Goal: Feedback & Contribution: Leave review/rating

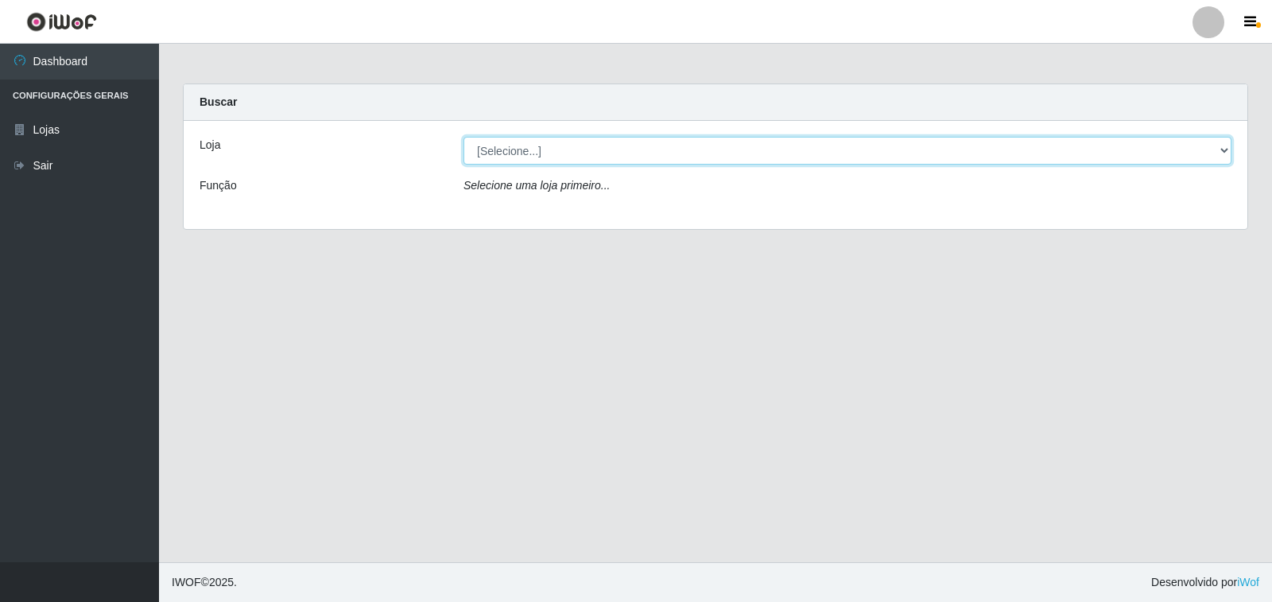
click at [1220, 143] on select "[Selecione...] Atacado Vem - [STREET_ADDRESS]" at bounding box center [847, 151] width 768 height 28
select select "455"
click at [463, 137] on select "[Selecione...] Atacado Vem - [STREET_ADDRESS]" at bounding box center [847, 151] width 768 height 28
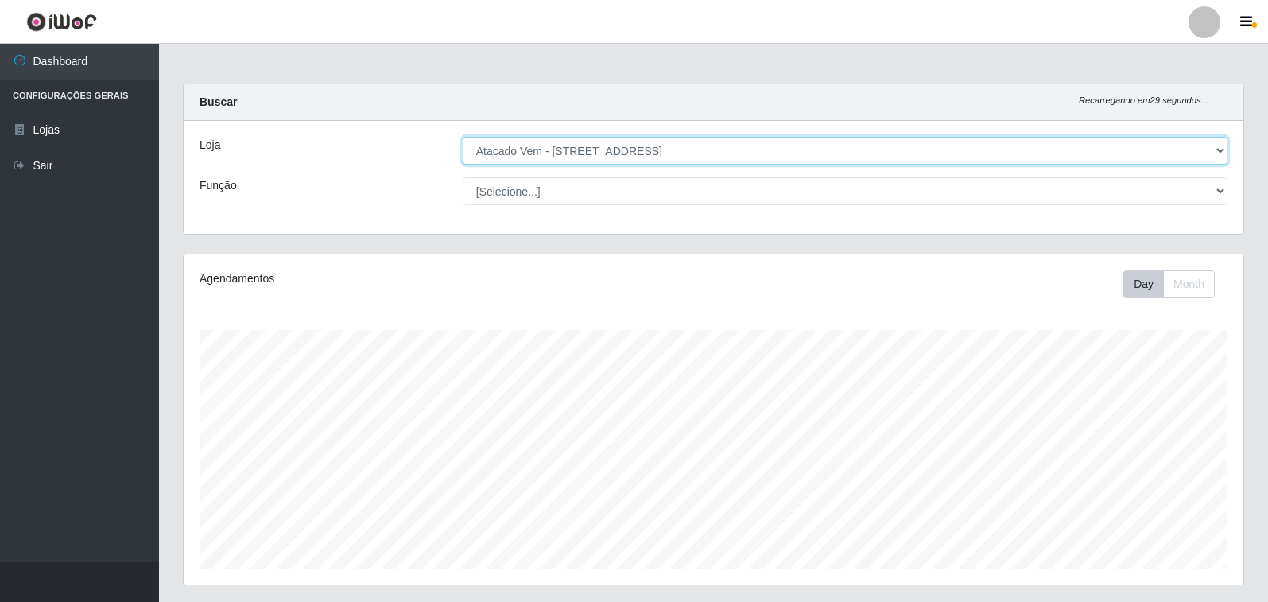
scroll to position [330, 1059]
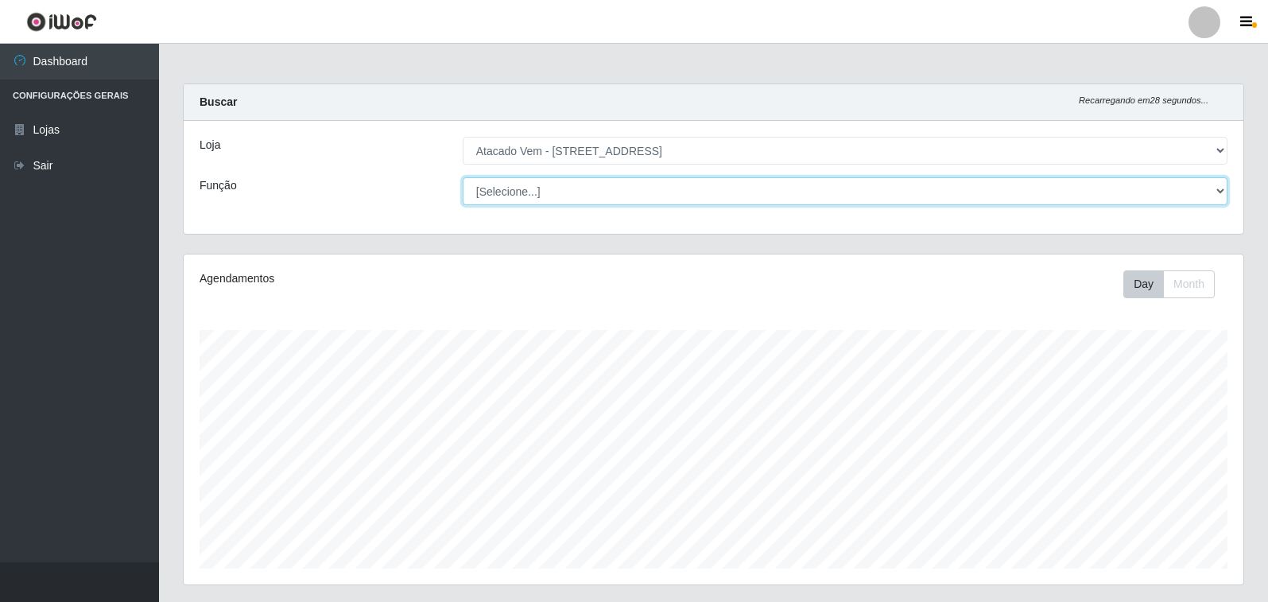
click at [1217, 188] on select "[Selecione...] Carregador e Descarregador de Caminhão Carregador e Descarregado…" at bounding box center [845, 191] width 764 height 28
click at [463, 177] on select "[Selecione...] Carregador e Descarregador de Caminhão Carregador e Descarregado…" at bounding box center [845, 191] width 764 height 28
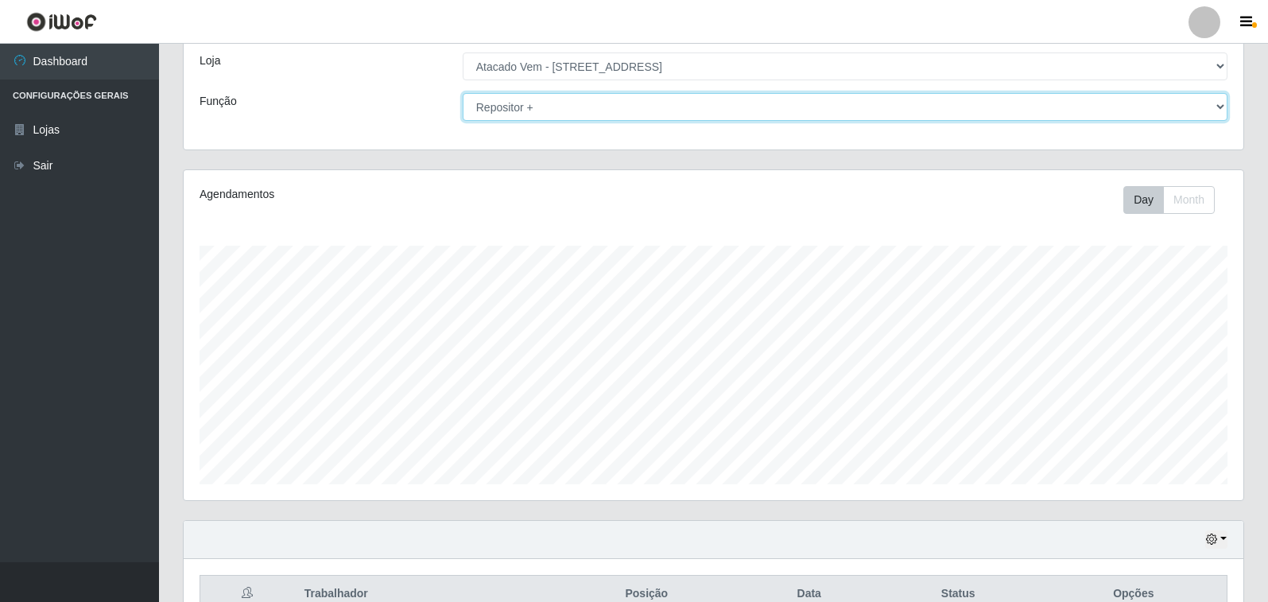
scroll to position [0, 0]
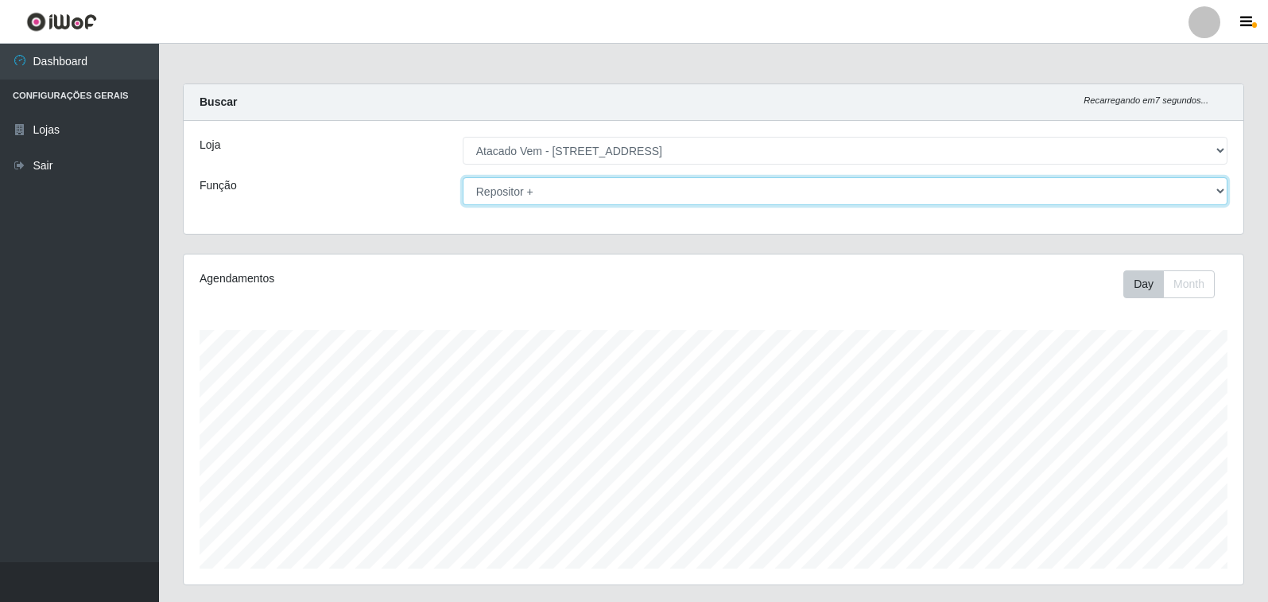
click at [1217, 193] on select "[Selecione...] Carregador e Descarregador de Caminhão Carregador e Descarregado…" at bounding box center [845, 191] width 764 height 28
click at [463, 177] on select "[Selecione...] Carregador e Descarregador de Caminhão Carregador e Descarregado…" at bounding box center [845, 191] width 764 height 28
click at [1220, 193] on select "[Selecione...] Carregador e Descarregador de Caminhão Carregador e Descarregado…" at bounding box center [845, 191] width 764 height 28
select select "86"
click at [463, 177] on select "[Selecione...] Carregador e Descarregador de Caminhão Carregador e Descarregado…" at bounding box center [845, 191] width 764 height 28
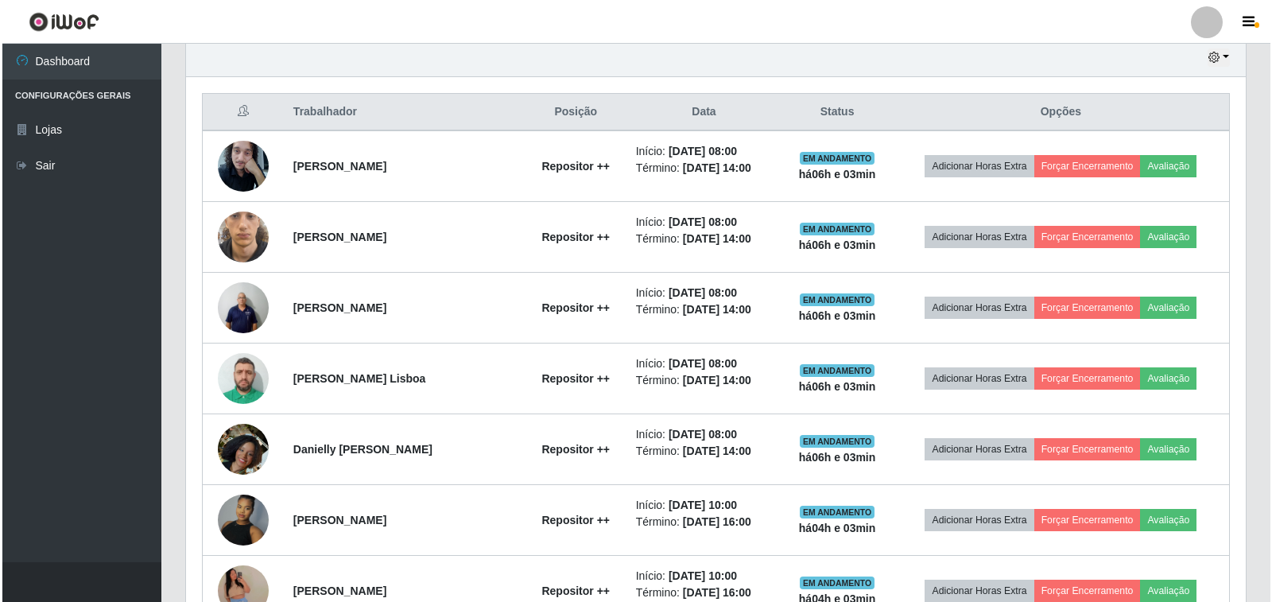
scroll to position [568, 0]
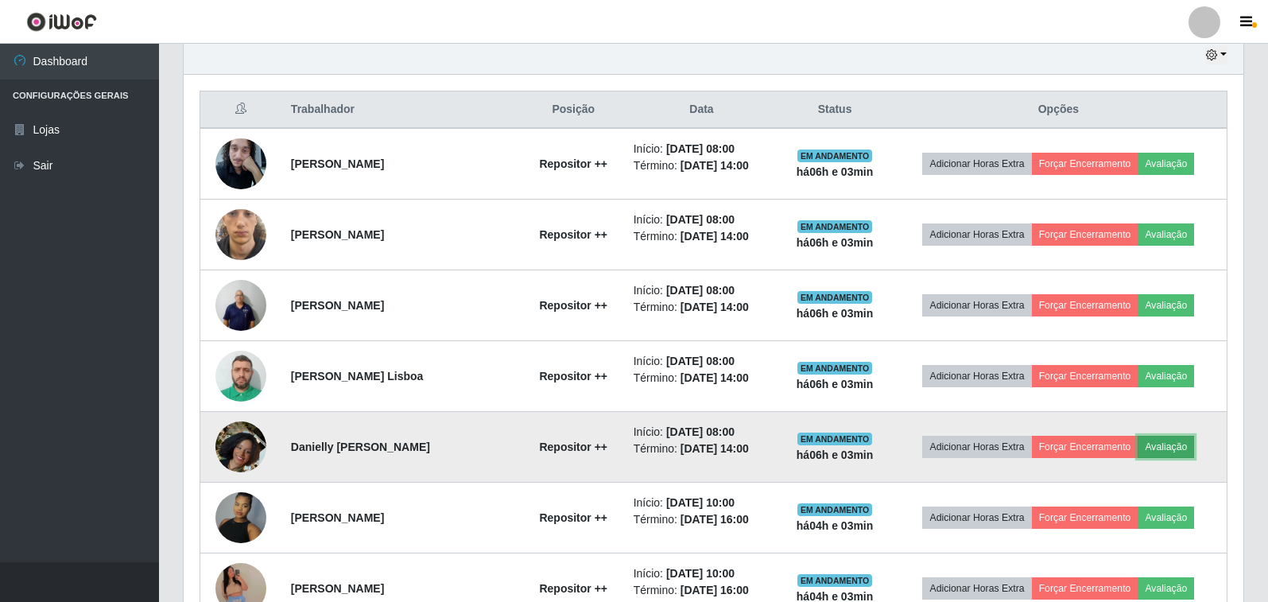
click at [1177, 447] on button "Avaliação" at bounding box center [1165, 446] width 56 height 22
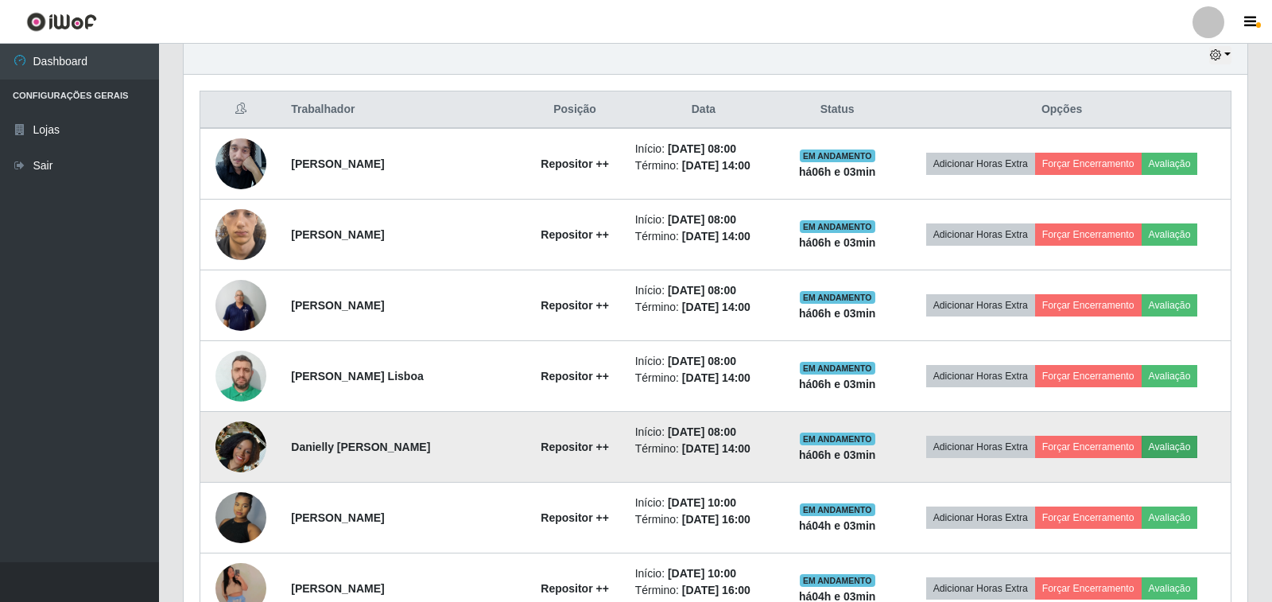
scroll to position [330, 1050]
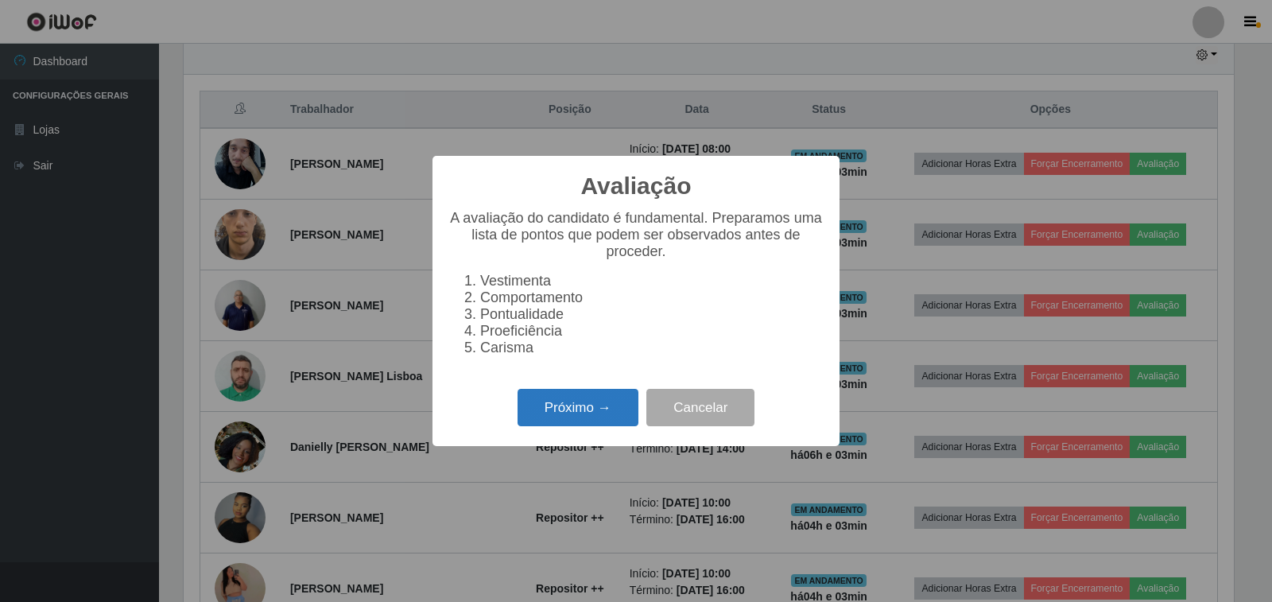
click at [581, 426] on button "Próximo →" at bounding box center [577, 407] width 121 height 37
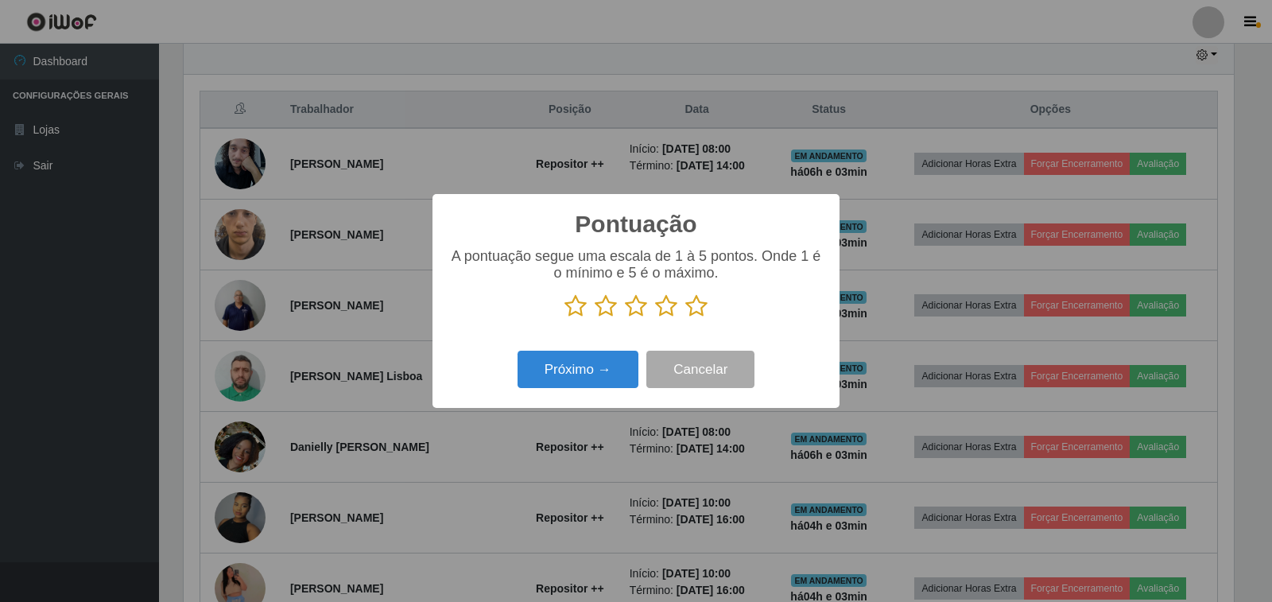
click at [699, 312] on icon at bounding box center [696, 306] width 22 height 24
click at [685, 318] on input "radio" at bounding box center [685, 318] width 0 height 0
click at [597, 384] on button "Próximo →" at bounding box center [577, 368] width 121 height 37
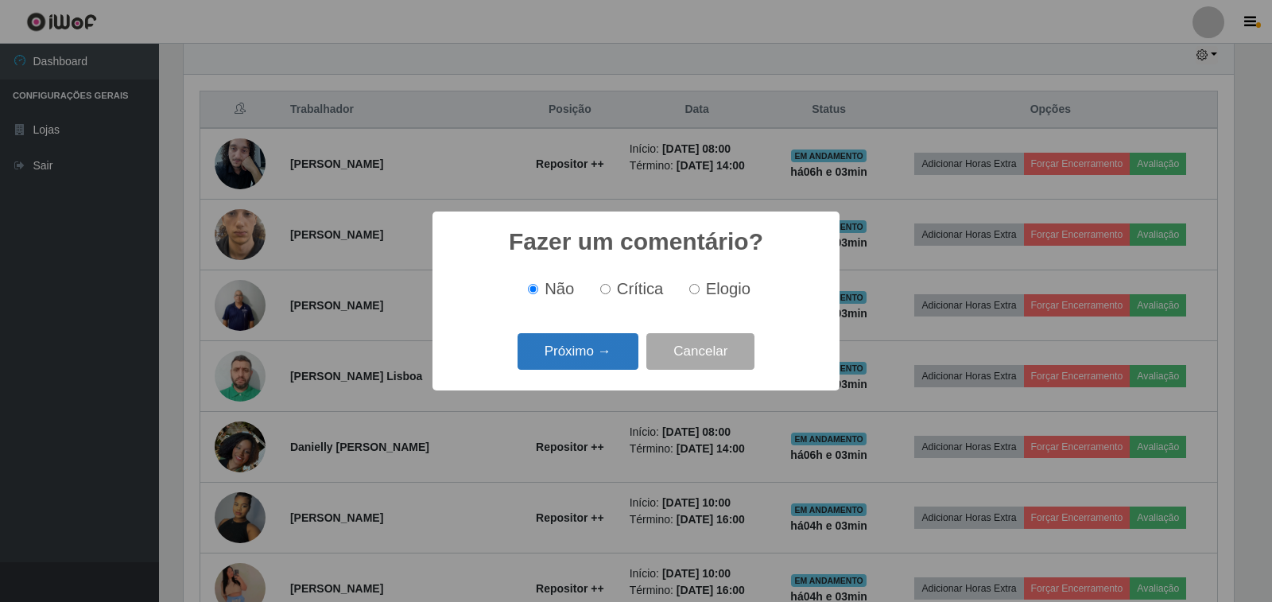
click at [558, 353] on button "Próximo →" at bounding box center [577, 351] width 121 height 37
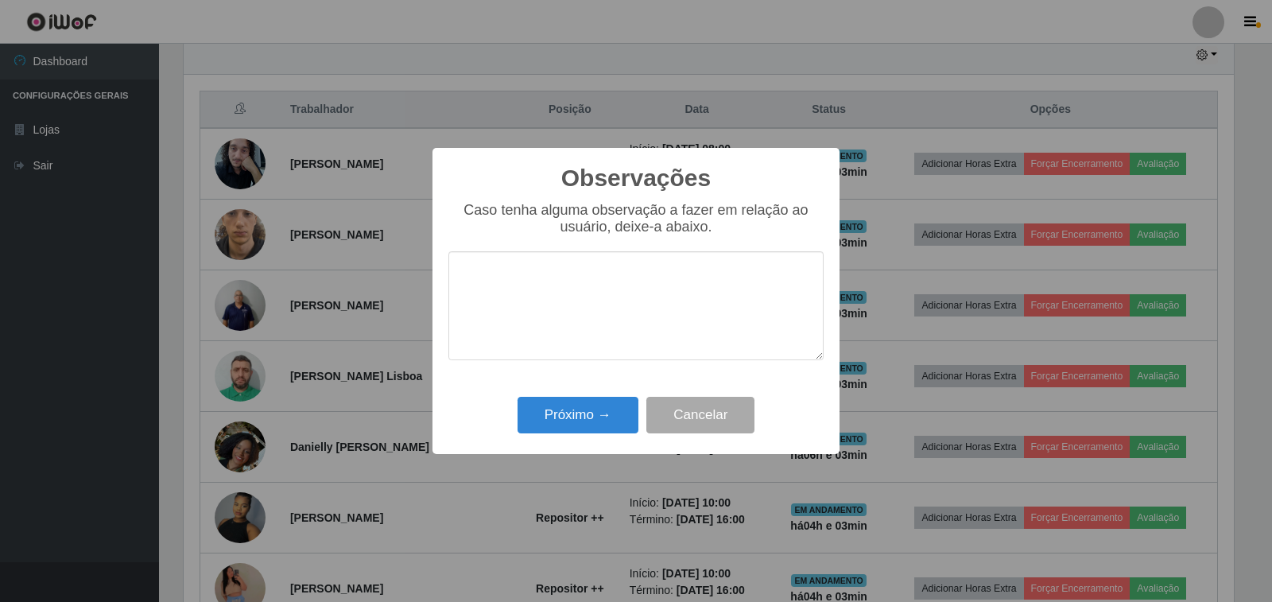
click at [531, 308] on textarea at bounding box center [635, 305] width 375 height 109
type textarea "otimo trabalho"
click at [566, 412] on button "Próximo →" at bounding box center [577, 415] width 121 height 37
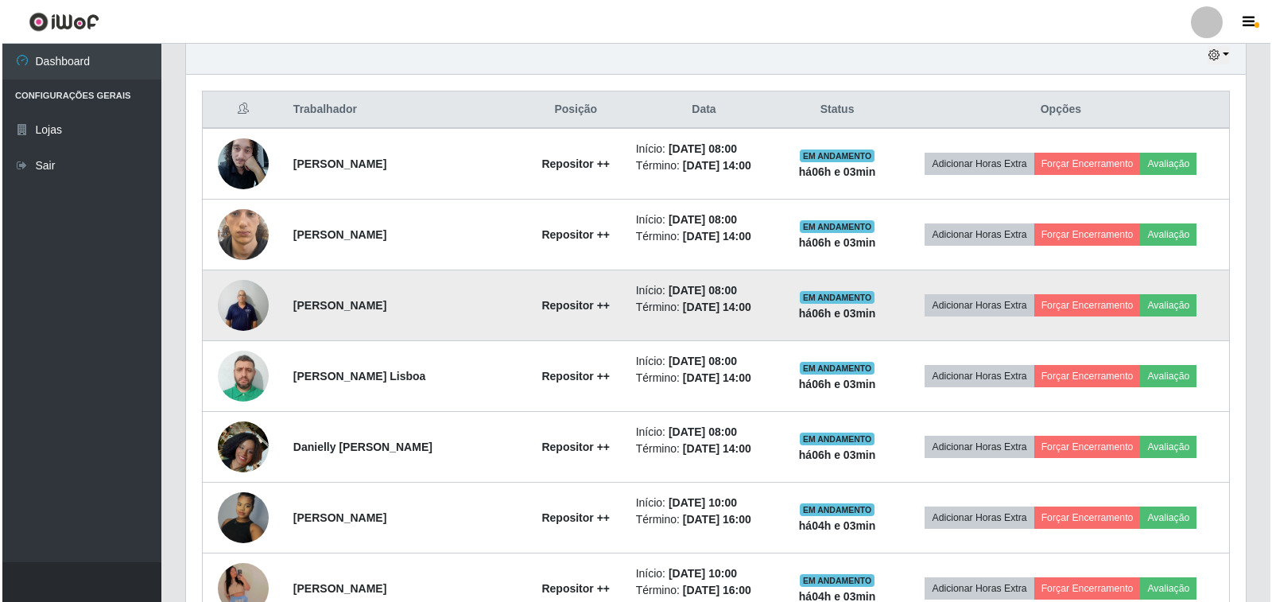
scroll to position [330, 1059]
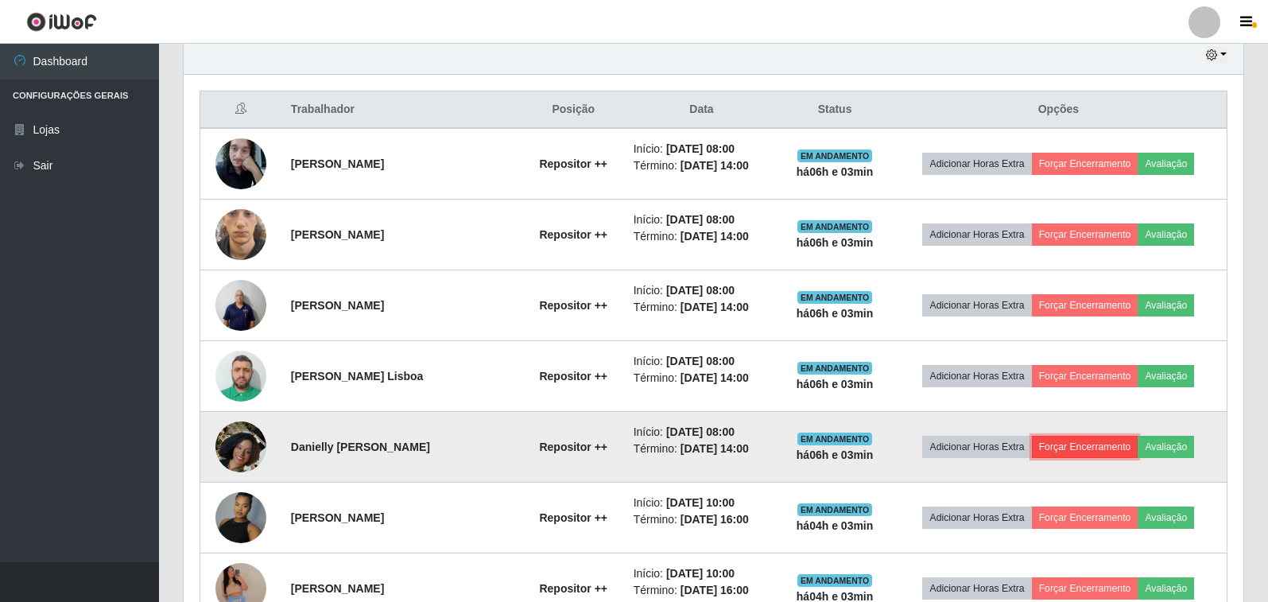
click at [1112, 443] on button "Forçar Encerramento" at bounding box center [1085, 446] width 106 height 22
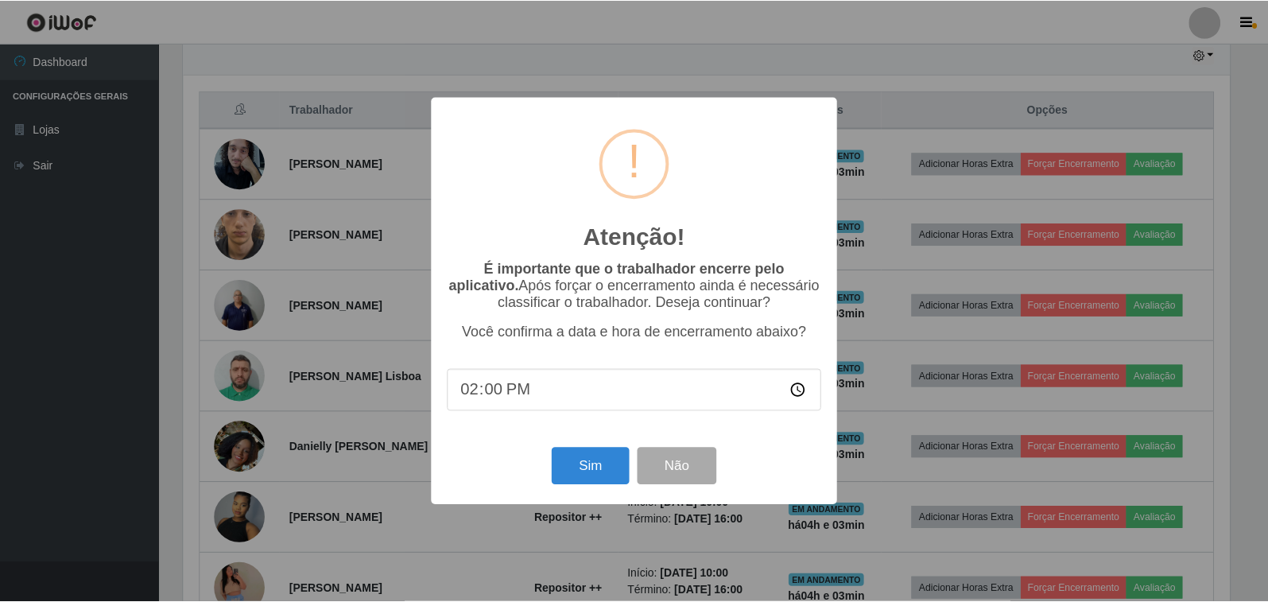
scroll to position [330, 1050]
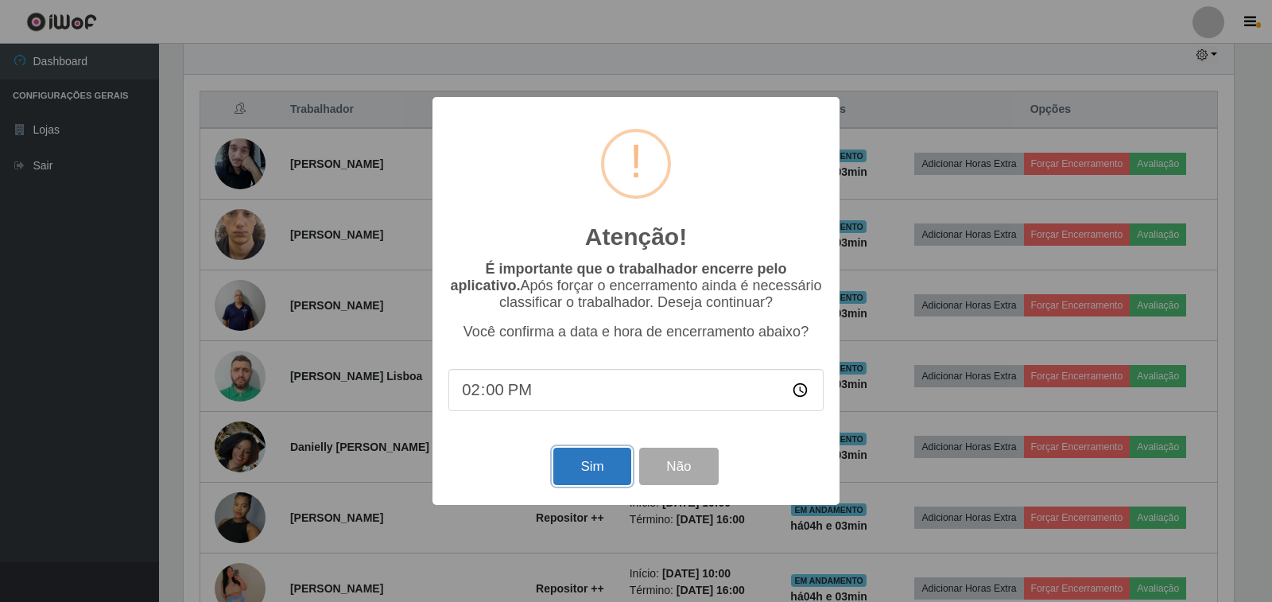
click at [596, 483] on button "Sim" at bounding box center [591, 465] width 77 height 37
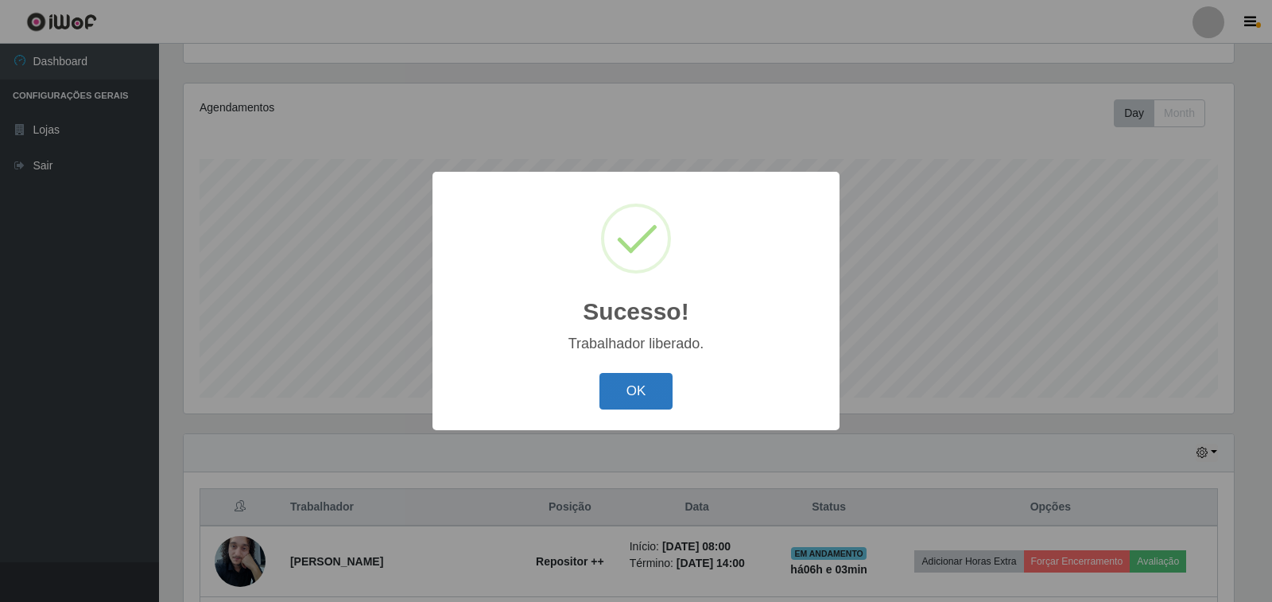
click at [646, 388] on button "OK" at bounding box center [636, 391] width 74 height 37
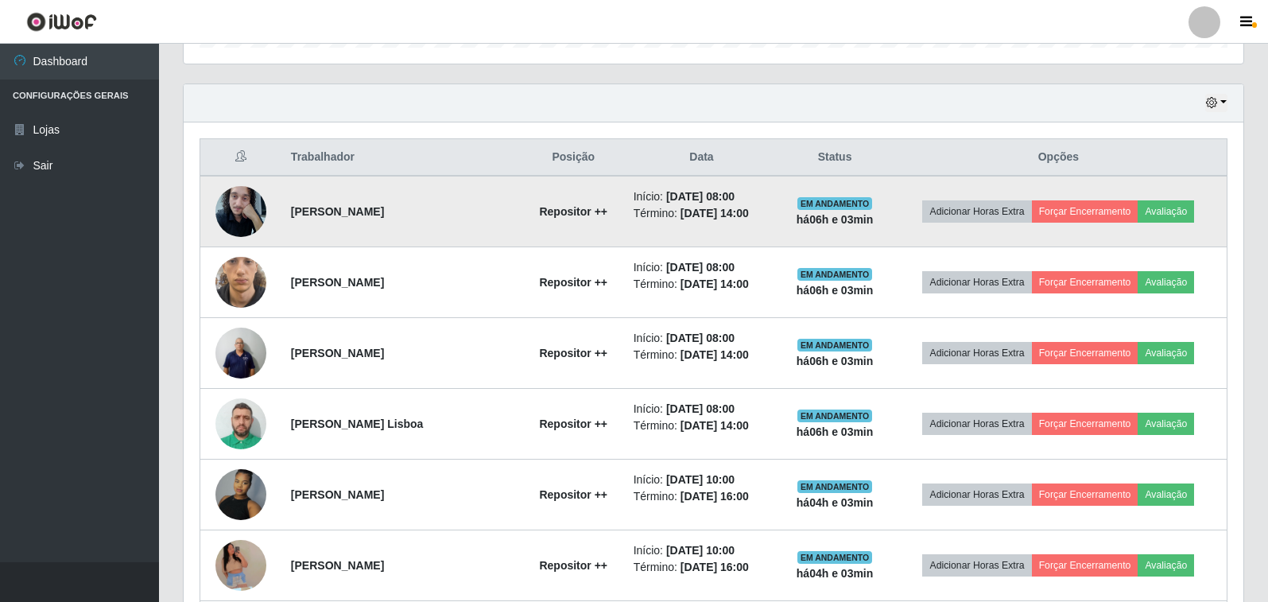
scroll to position [568, 0]
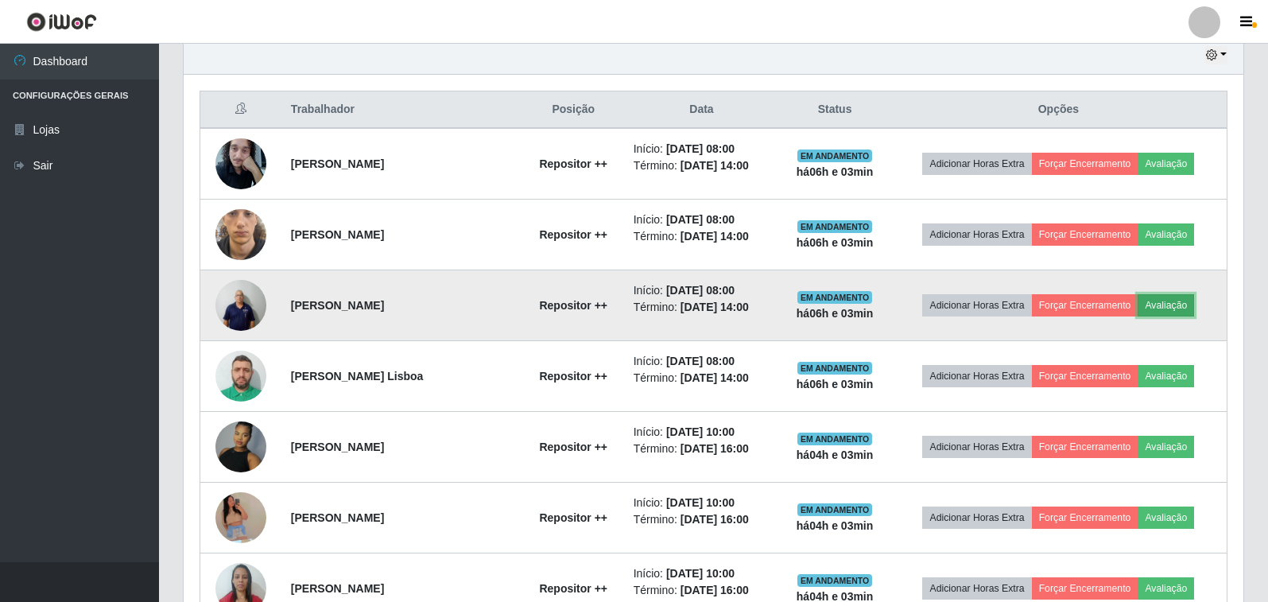
click at [1163, 304] on button "Avaliação" at bounding box center [1165, 305] width 56 height 22
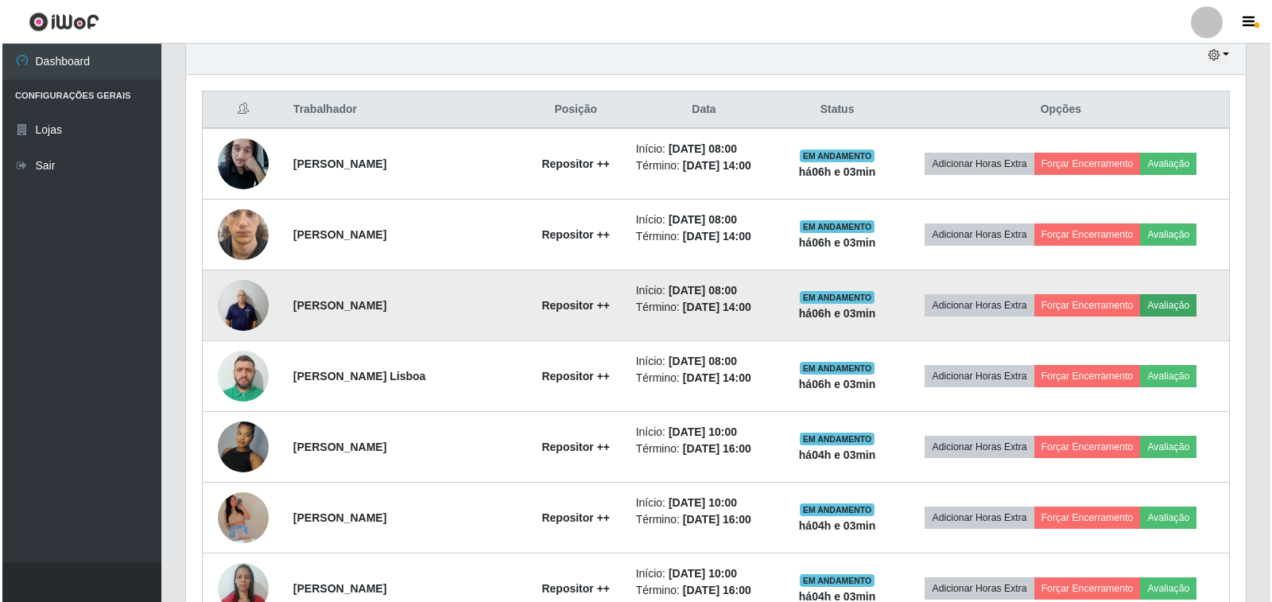
scroll to position [330, 1050]
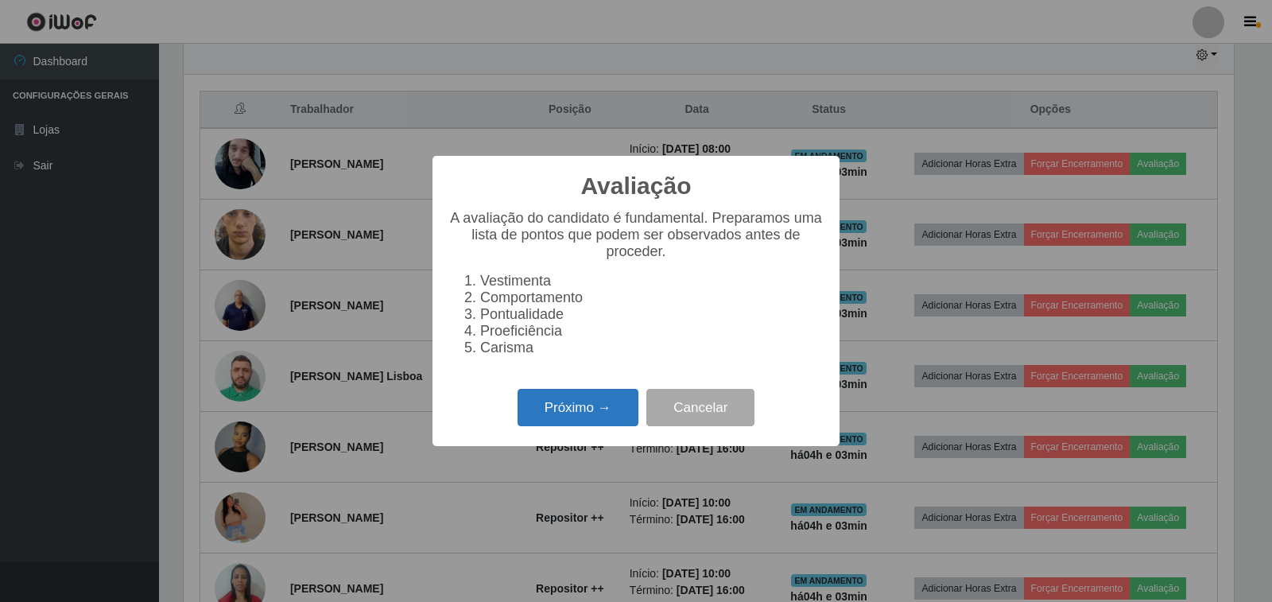
click at [598, 426] on button "Próximo →" at bounding box center [577, 407] width 121 height 37
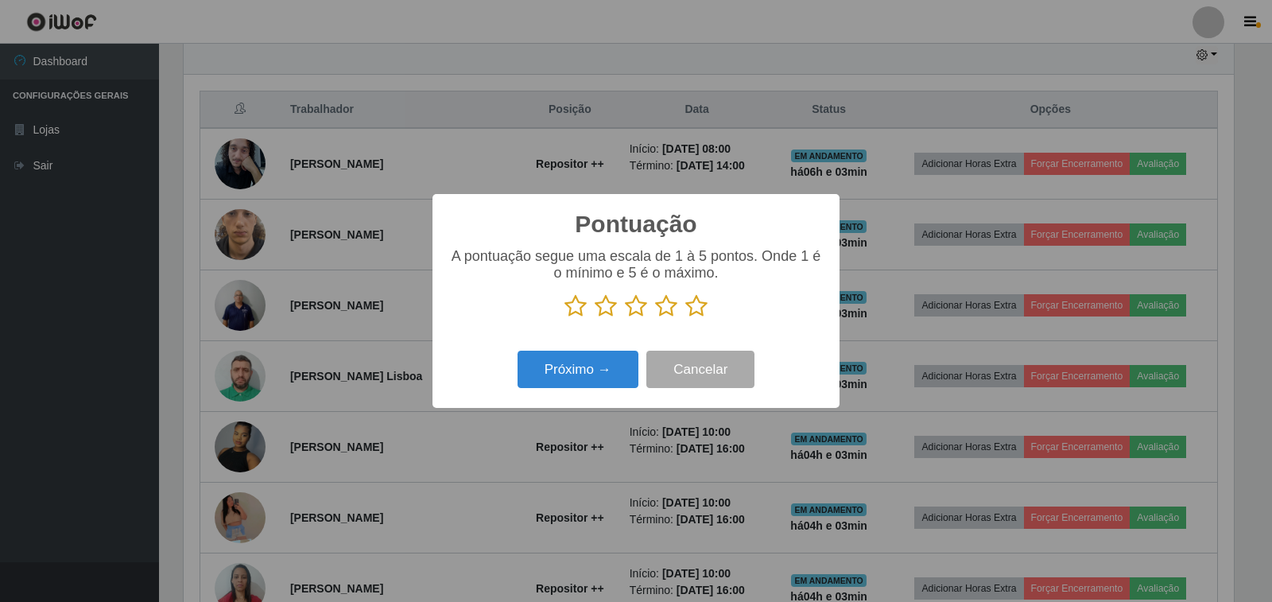
click at [699, 302] on icon at bounding box center [696, 306] width 22 height 24
click at [685, 318] on input "radio" at bounding box center [685, 318] width 0 height 0
click at [565, 374] on button "Próximo →" at bounding box center [577, 368] width 121 height 37
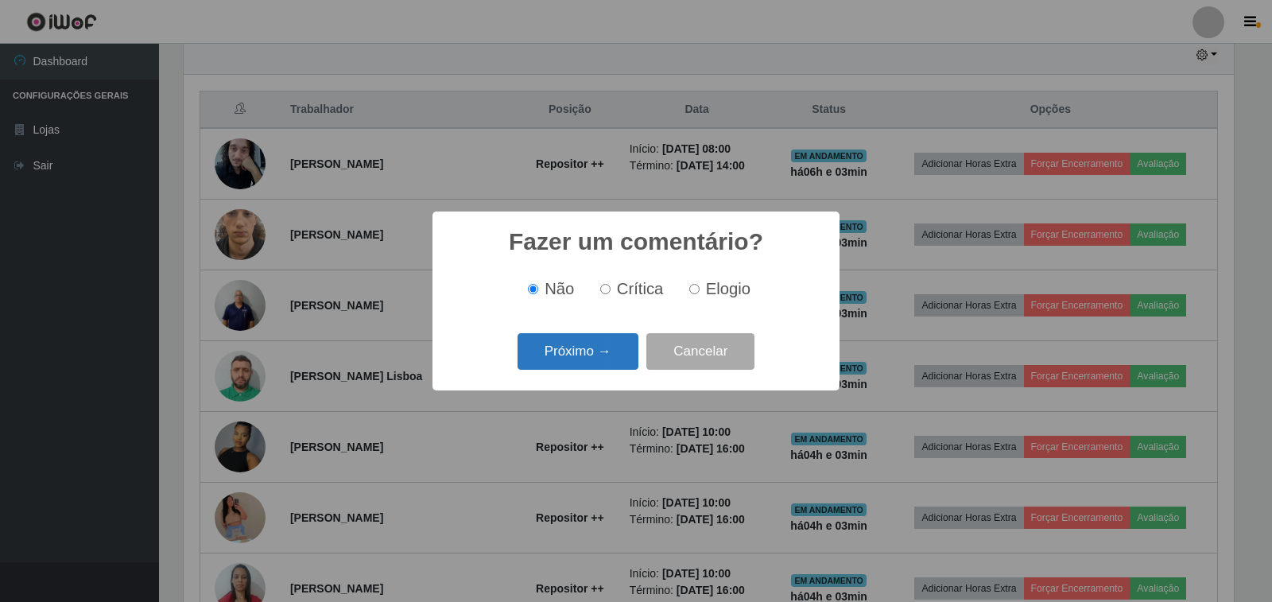
click at [546, 352] on button "Próximo →" at bounding box center [577, 351] width 121 height 37
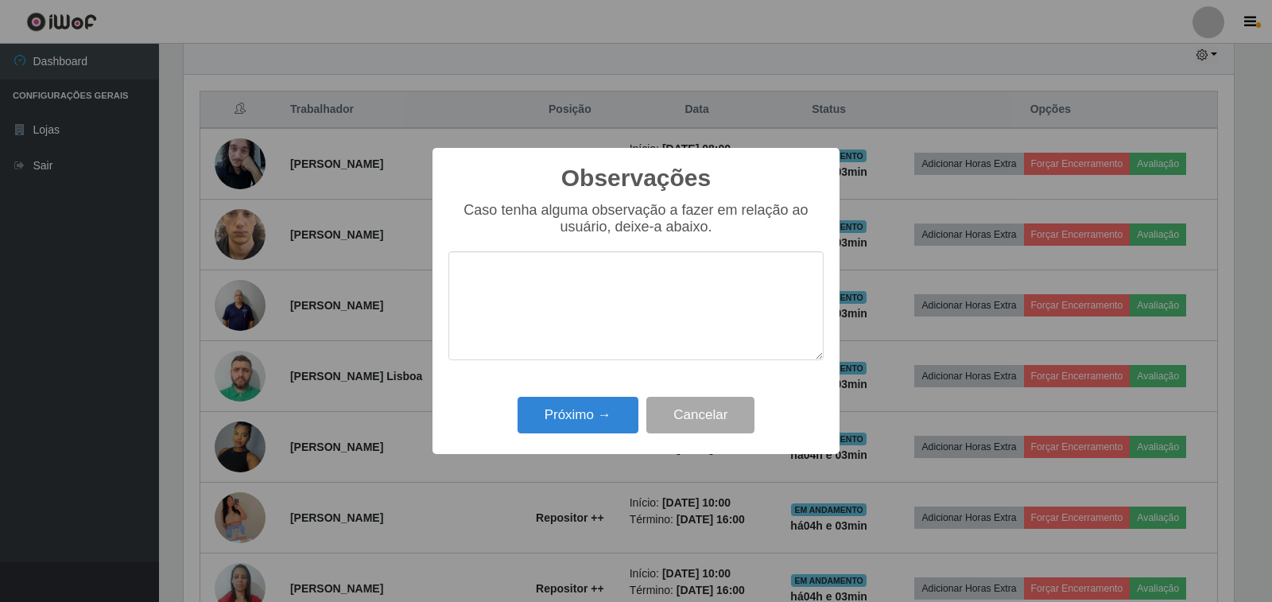
click at [513, 299] on textarea at bounding box center [635, 305] width 375 height 109
type textarea "otimo trabalho"
click at [574, 422] on button "Próximo →" at bounding box center [577, 415] width 121 height 37
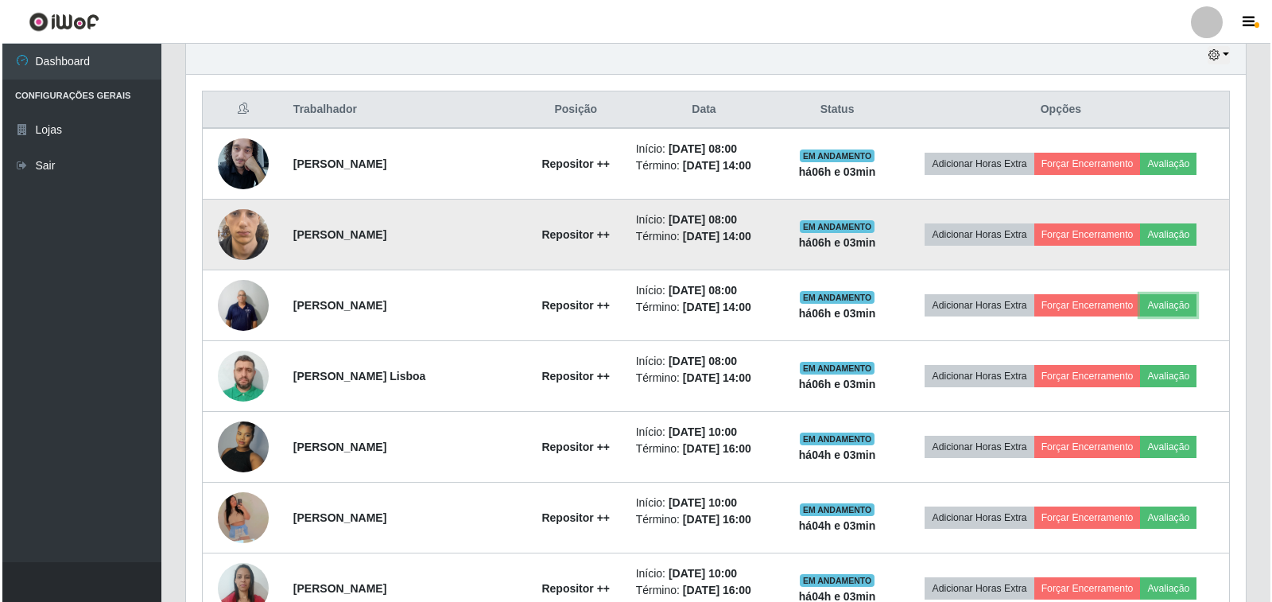
scroll to position [330, 1059]
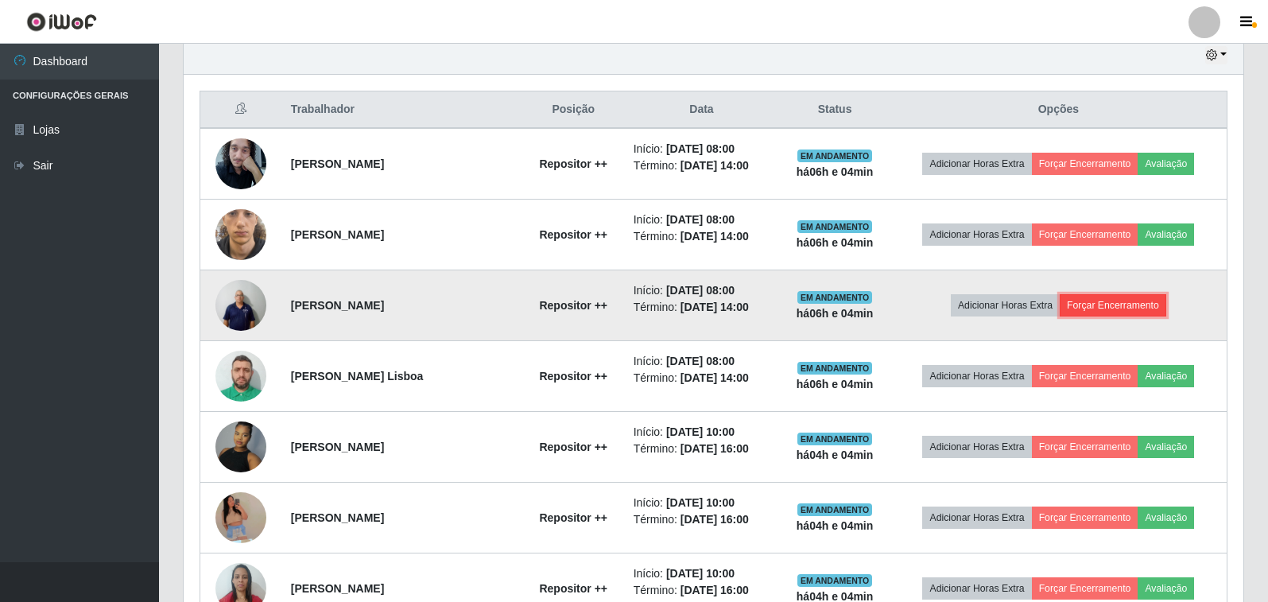
click at [1106, 300] on button "Forçar Encerramento" at bounding box center [1112, 305] width 106 height 22
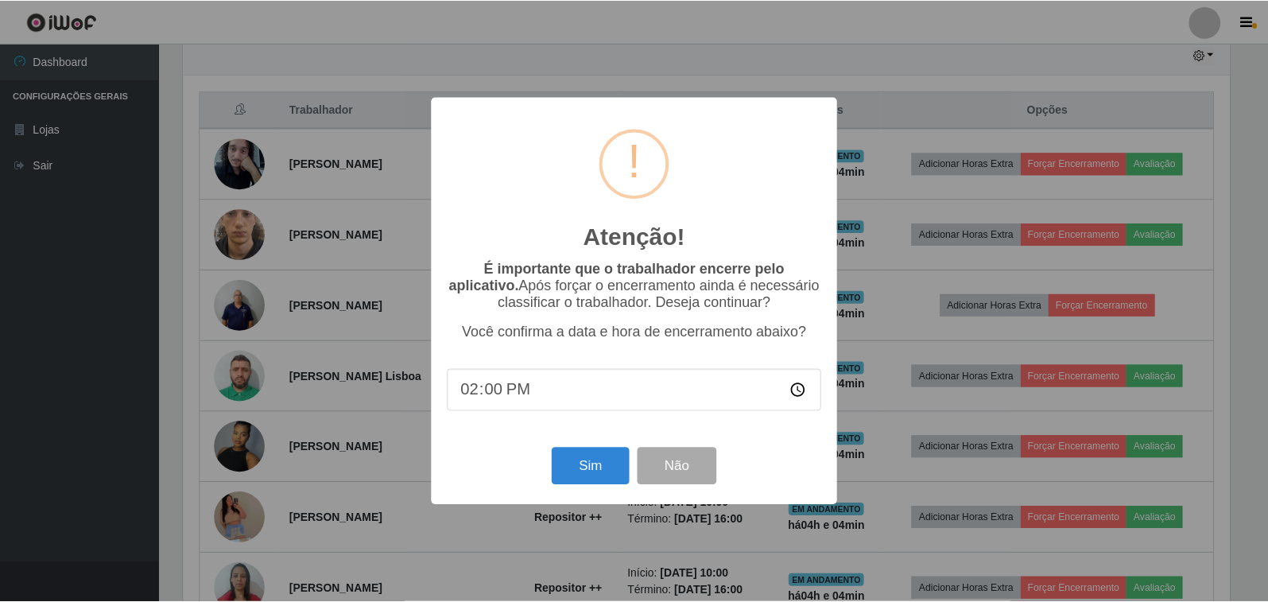
scroll to position [330, 1050]
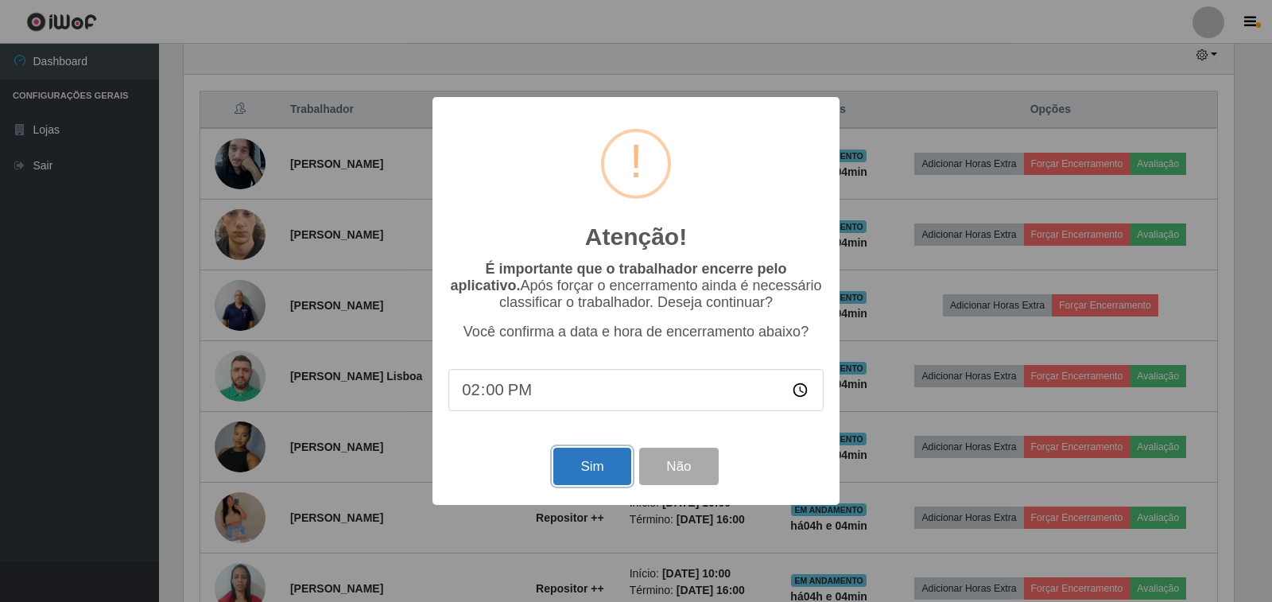
click at [590, 478] on button "Sim" at bounding box center [591, 465] width 77 height 37
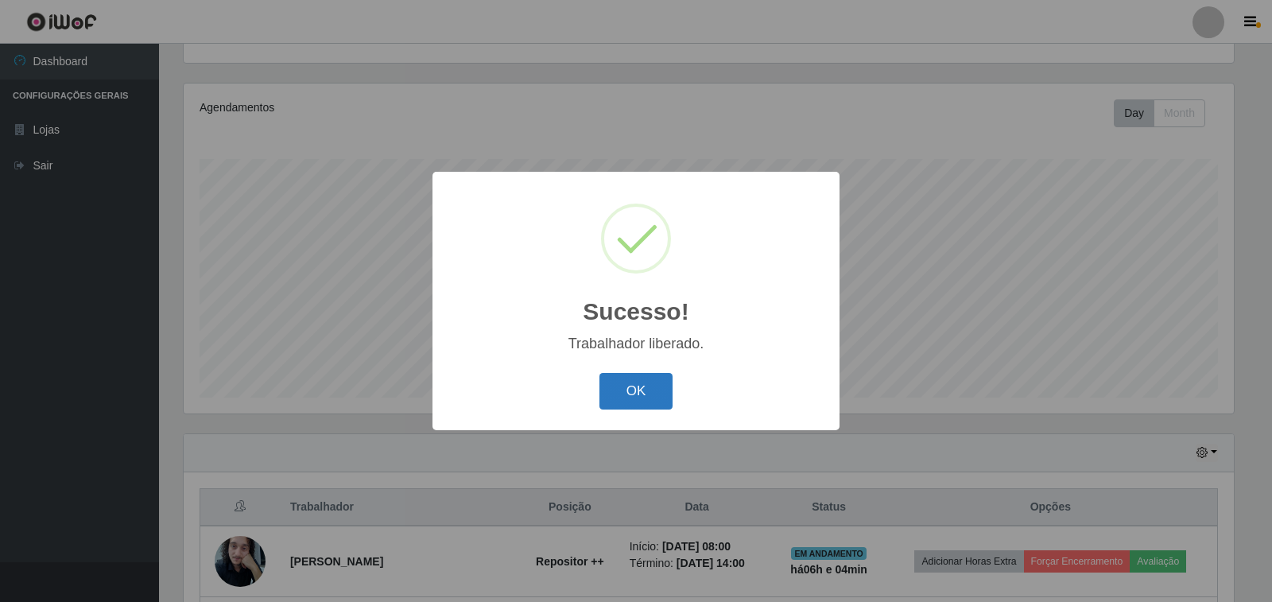
click at [656, 403] on button "OK" at bounding box center [636, 391] width 74 height 37
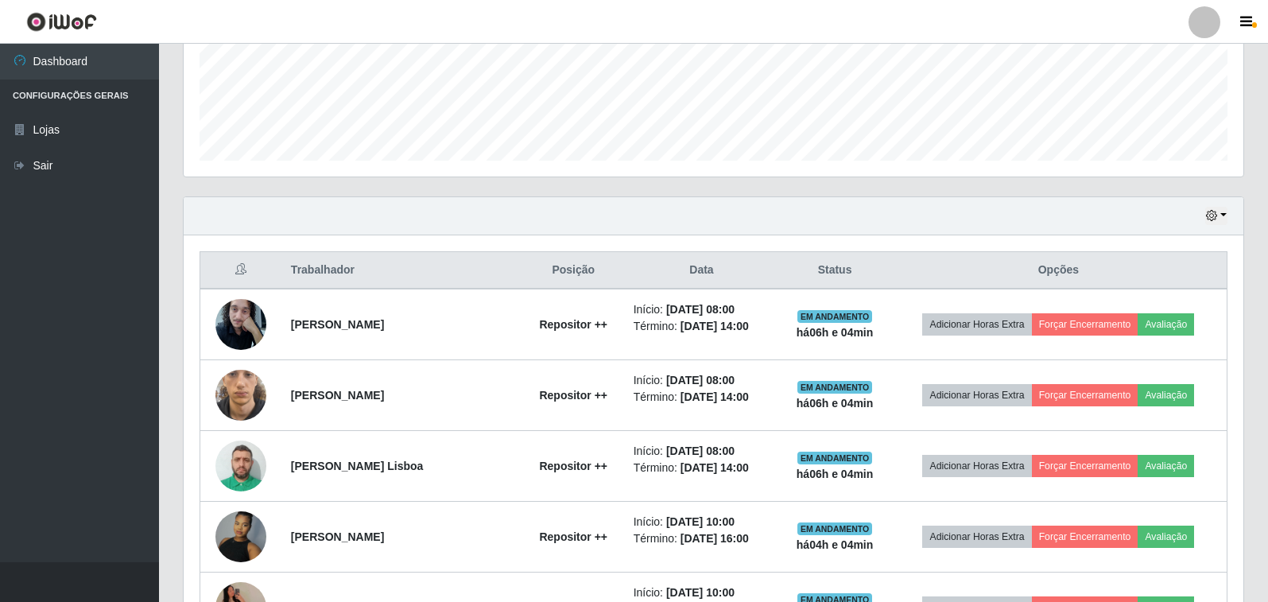
scroll to position [409, 0]
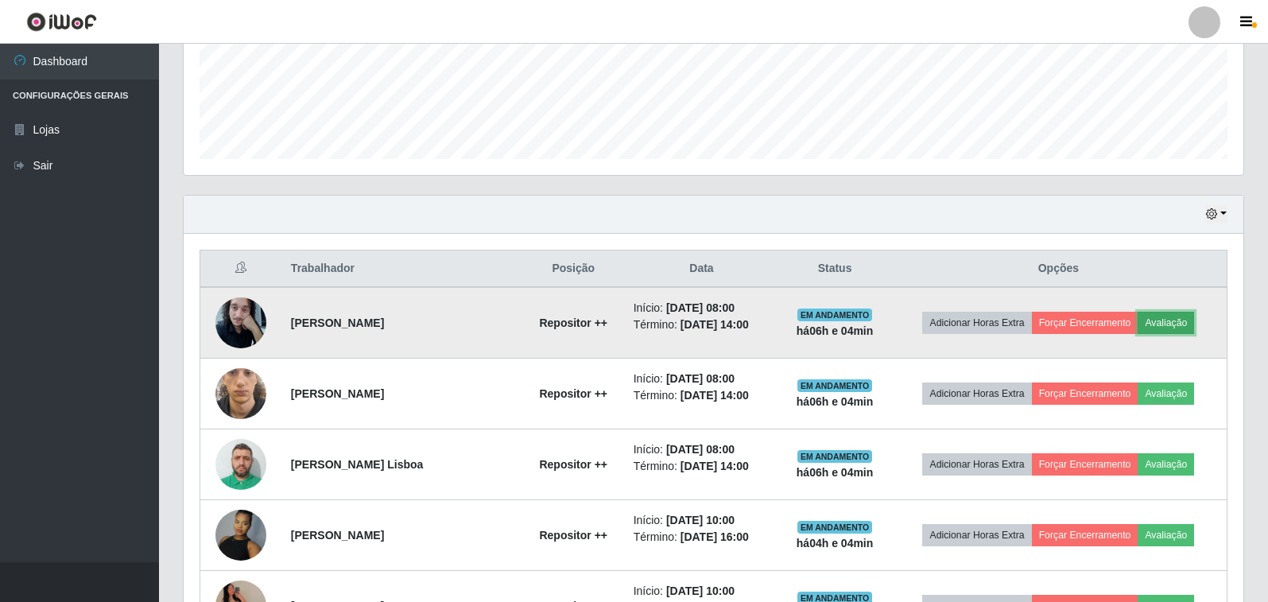
click at [1171, 321] on button "Avaliação" at bounding box center [1165, 323] width 56 height 22
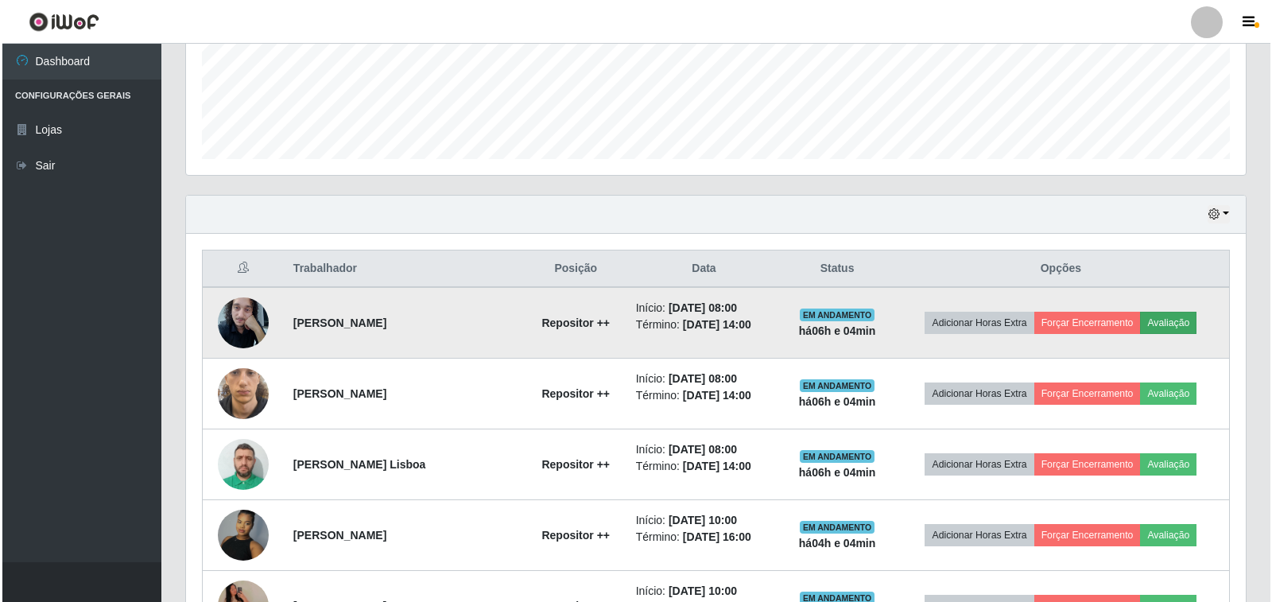
scroll to position [0, 0]
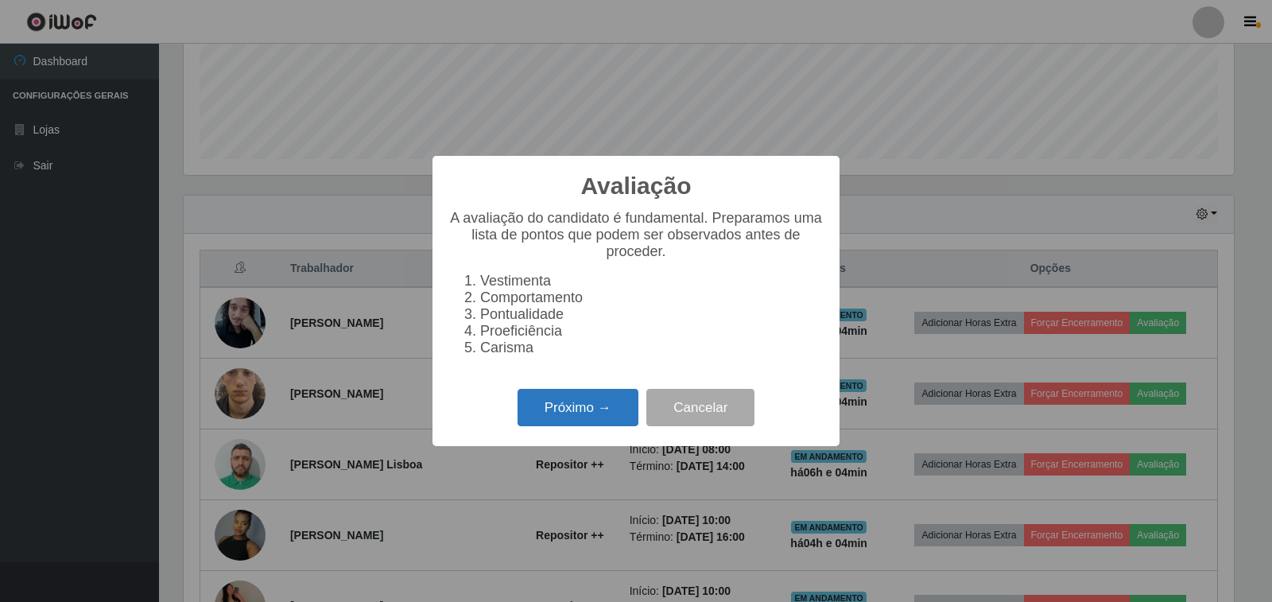
click at [609, 414] on button "Próximo →" at bounding box center [577, 407] width 121 height 37
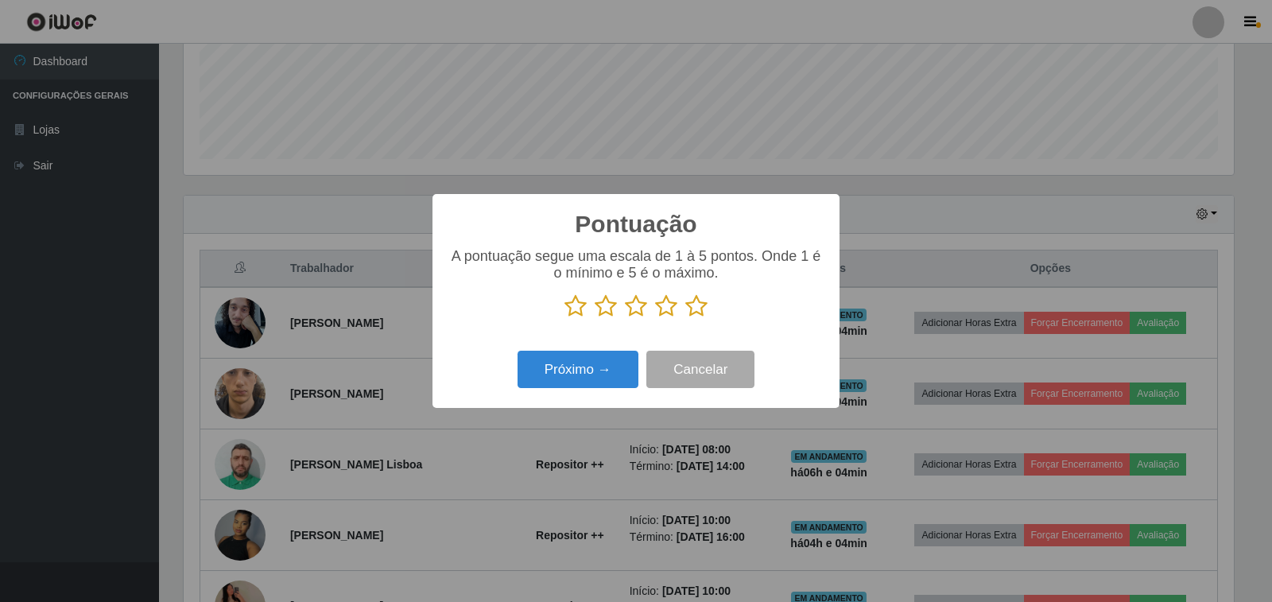
click at [697, 310] on icon at bounding box center [696, 306] width 22 height 24
click at [685, 318] on input "radio" at bounding box center [685, 318] width 0 height 0
click at [610, 373] on button "Próximo →" at bounding box center [577, 368] width 121 height 37
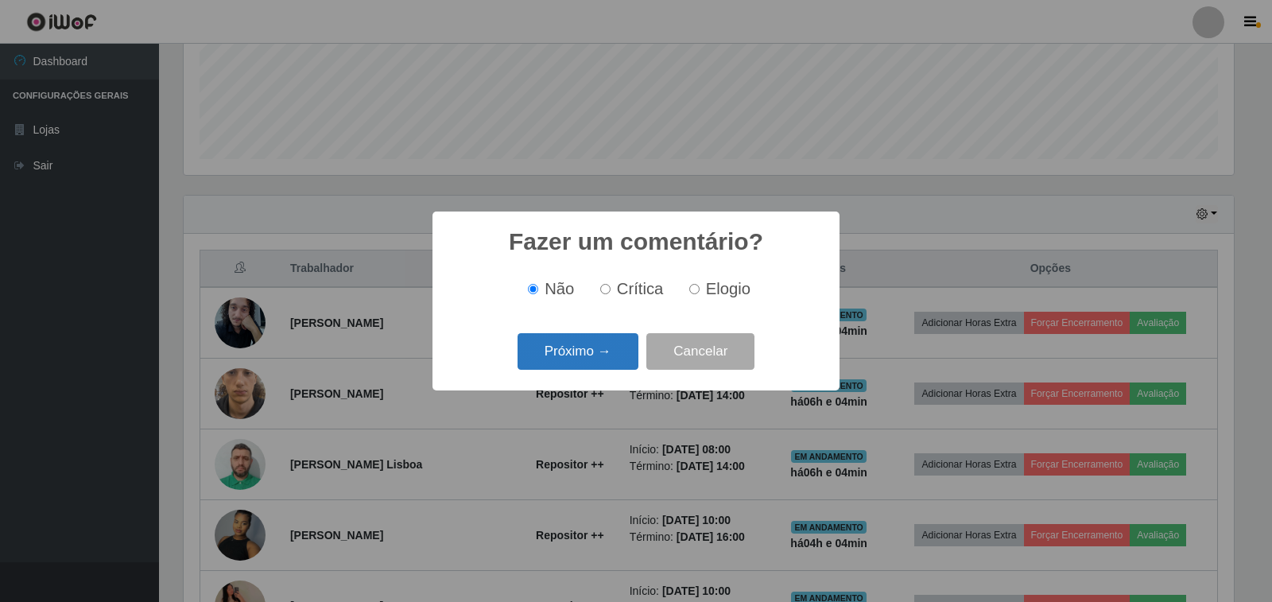
click at [593, 363] on button "Próximo →" at bounding box center [577, 351] width 121 height 37
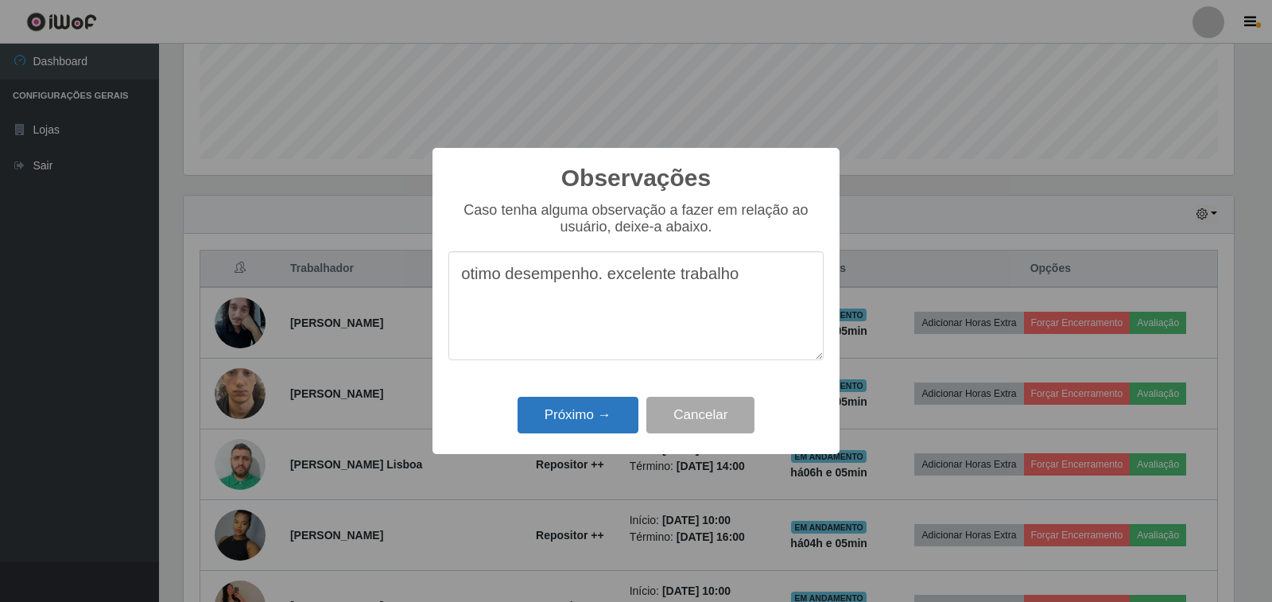
type textarea "otimo desempenho. excelente trabalho"
click at [561, 423] on button "Próximo →" at bounding box center [577, 415] width 121 height 37
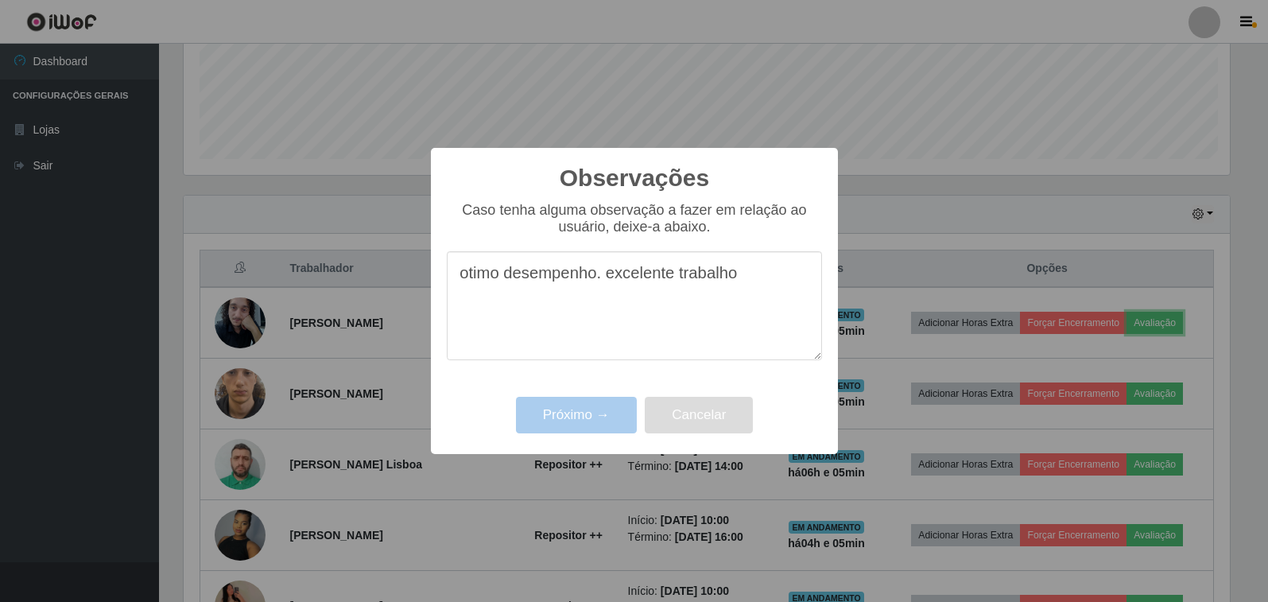
scroll to position [330, 1059]
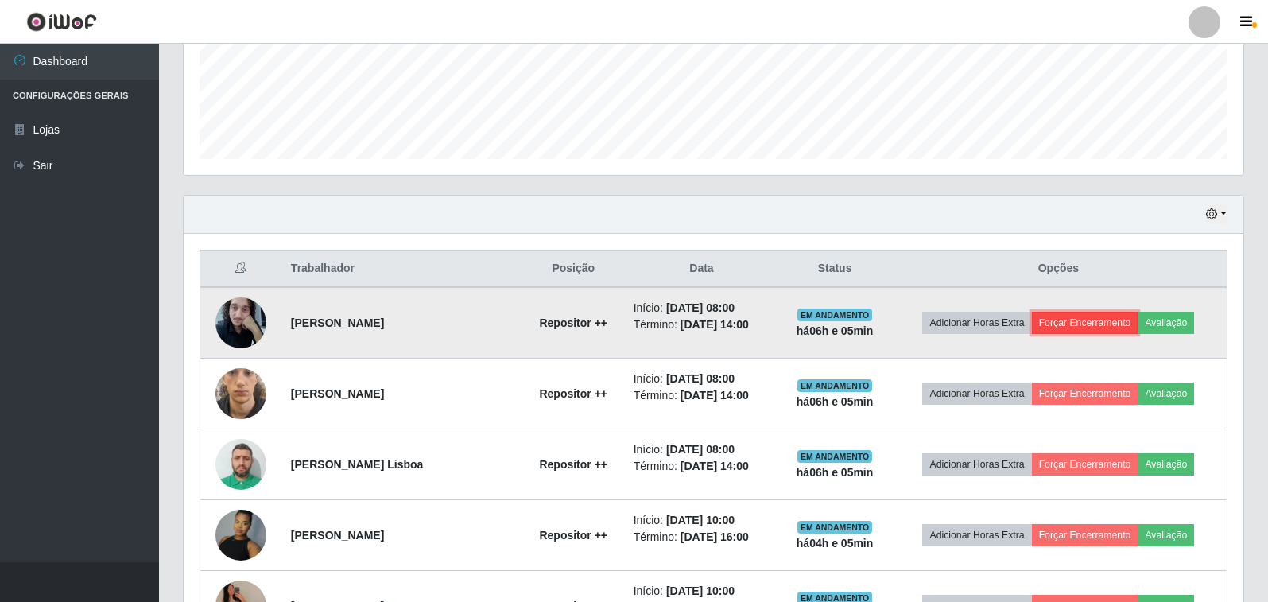
click at [1101, 326] on button "Forçar Encerramento" at bounding box center [1085, 323] width 106 height 22
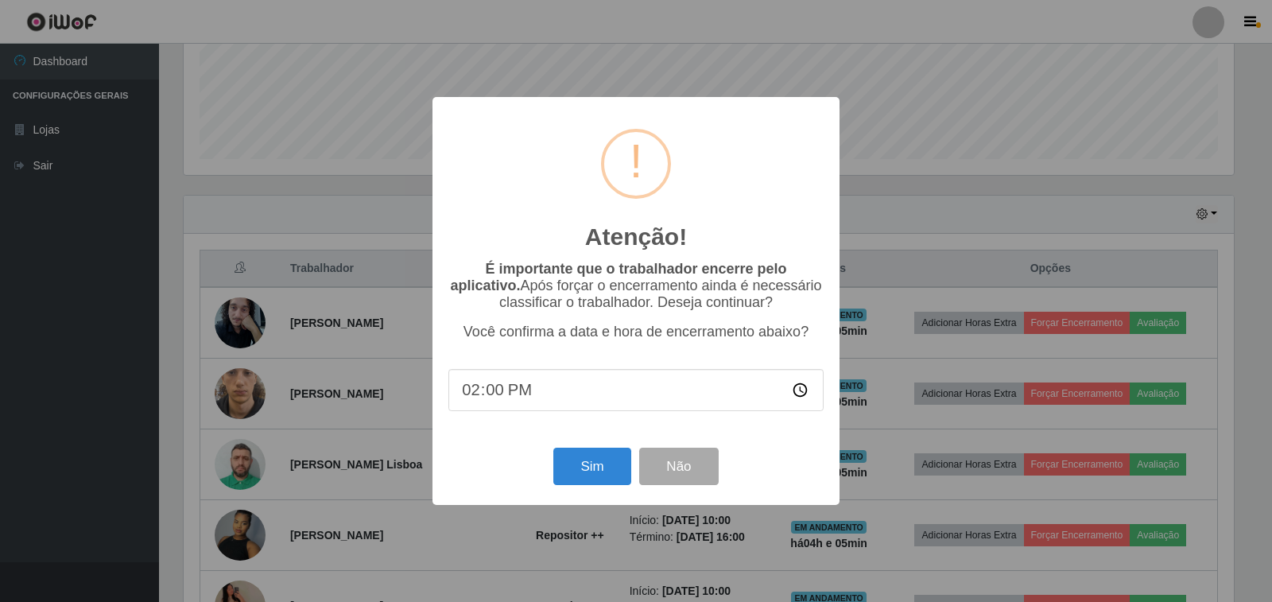
click at [614, 489] on div "Sim Não" at bounding box center [635, 465] width 375 height 45
click at [594, 474] on button "Sim" at bounding box center [591, 465] width 77 height 37
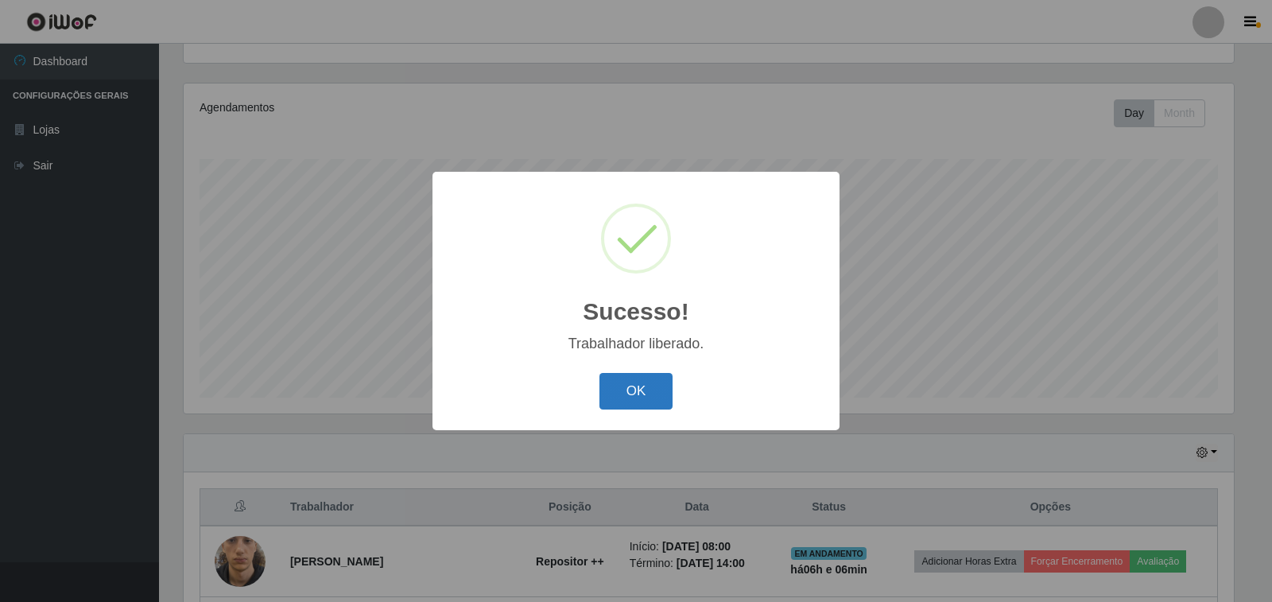
click at [656, 397] on button "OK" at bounding box center [636, 391] width 74 height 37
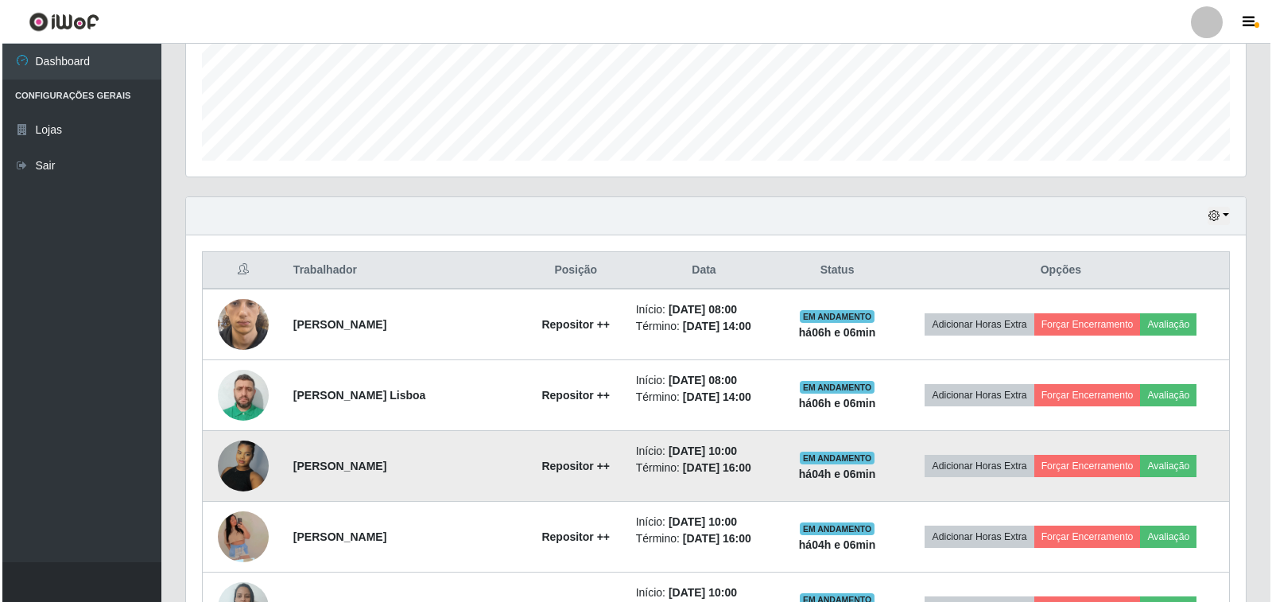
scroll to position [409, 0]
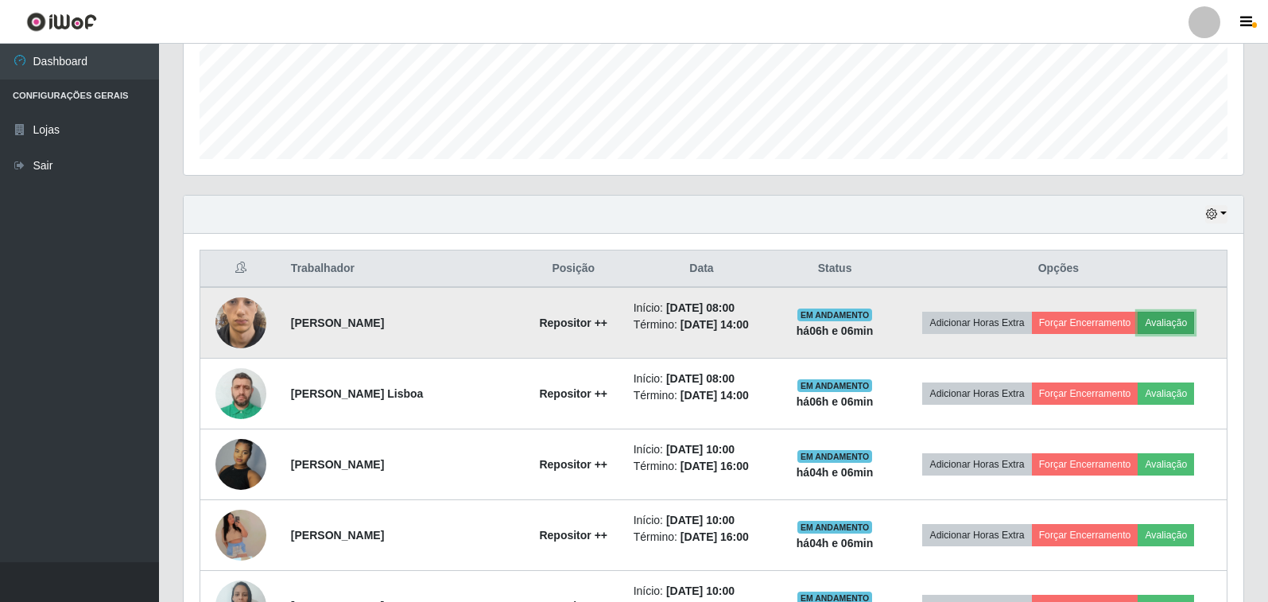
click at [1174, 325] on button "Avaliação" at bounding box center [1165, 323] width 56 height 22
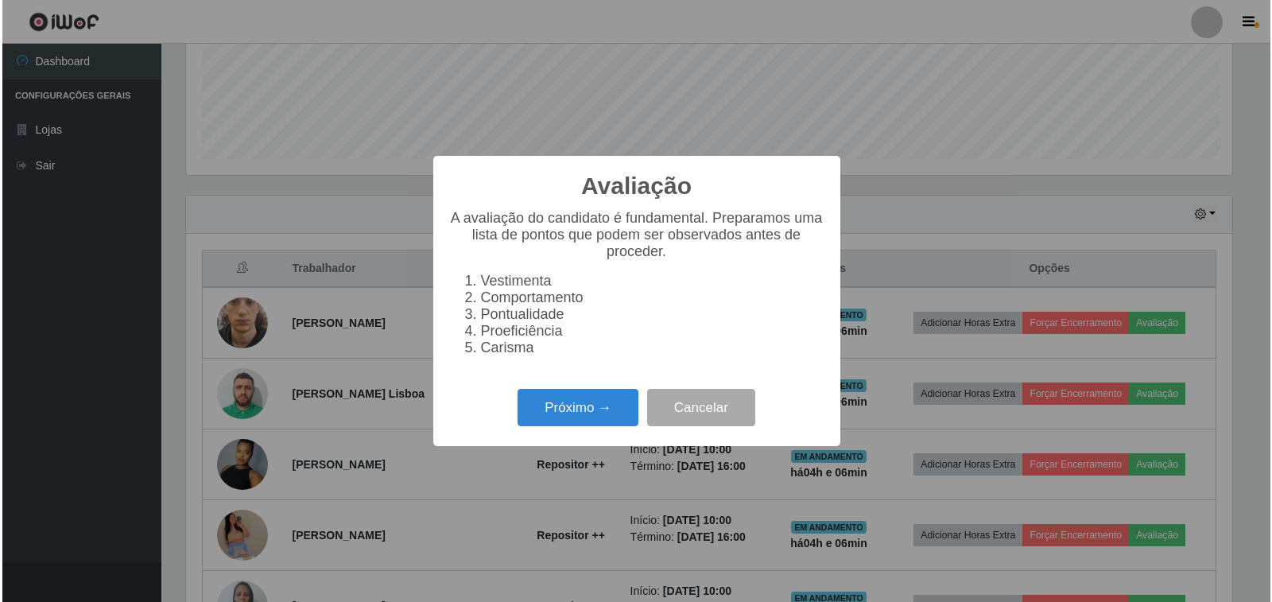
scroll to position [330, 1050]
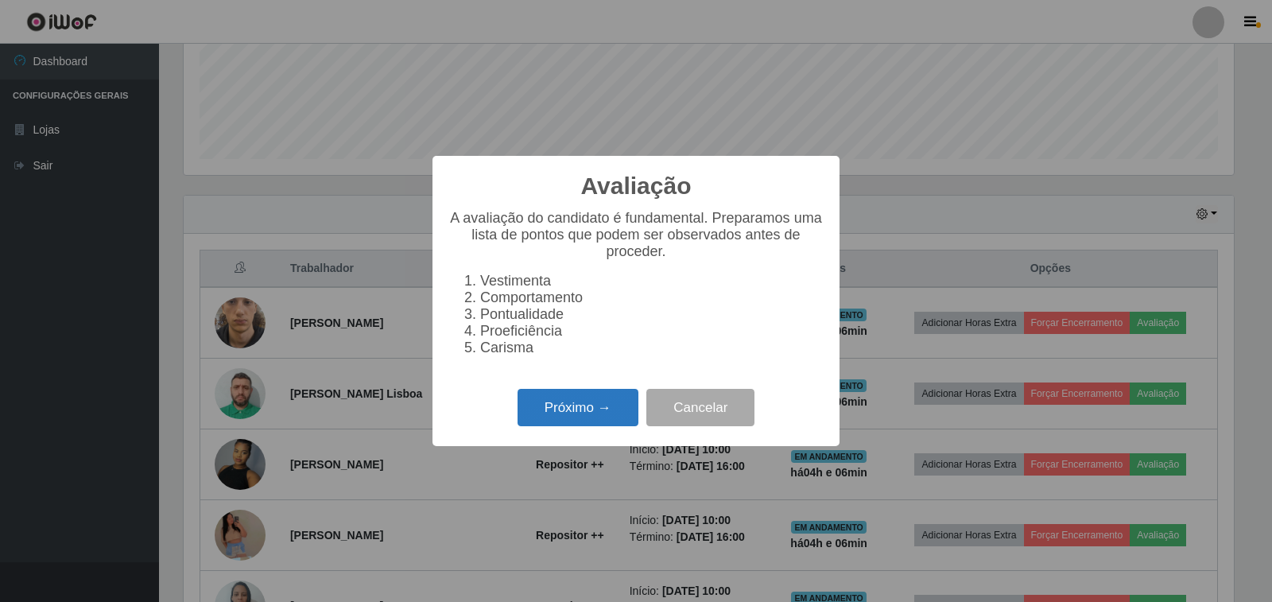
click at [584, 421] on button "Próximo →" at bounding box center [577, 407] width 121 height 37
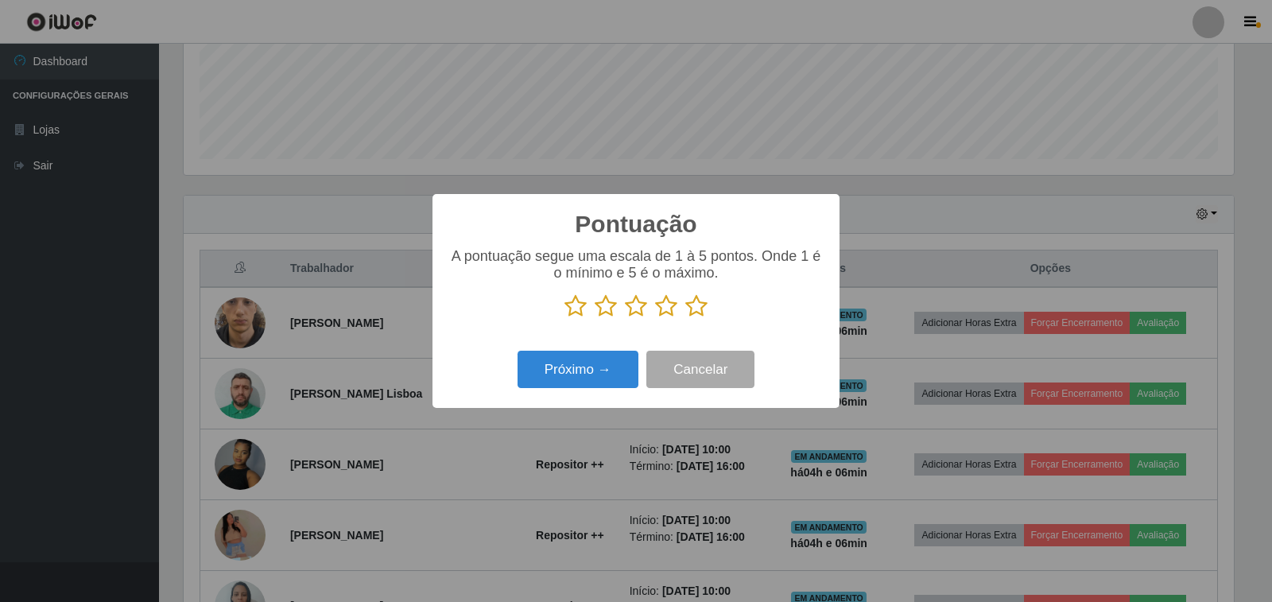
scroll to position [794368, 793648]
click at [698, 309] on icon at bounding box center [696, 306] width 22 height 24
click at [685, 318] on input "radio" at bounding box center [685, 318] width 0 height 0
click at [543, 365] on button "Próximo →" at bounding box center [577, 368] width 121 height 37
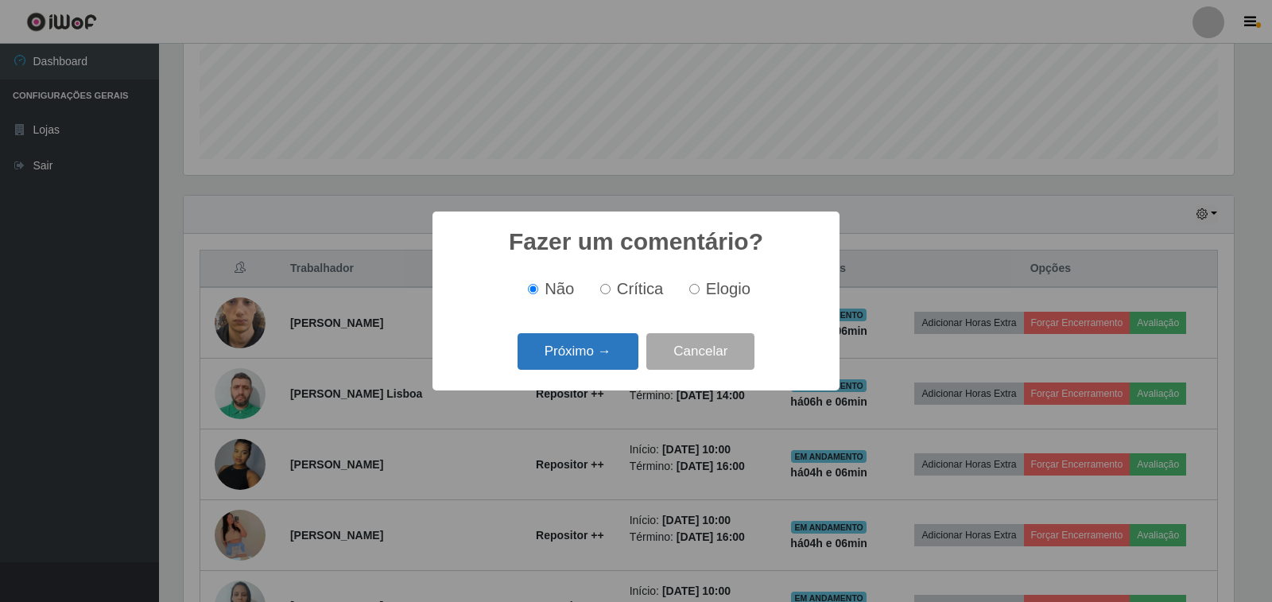
click at [570, 358] on button "Próximo →" at bounding box center [577, 351] width 121 height 37
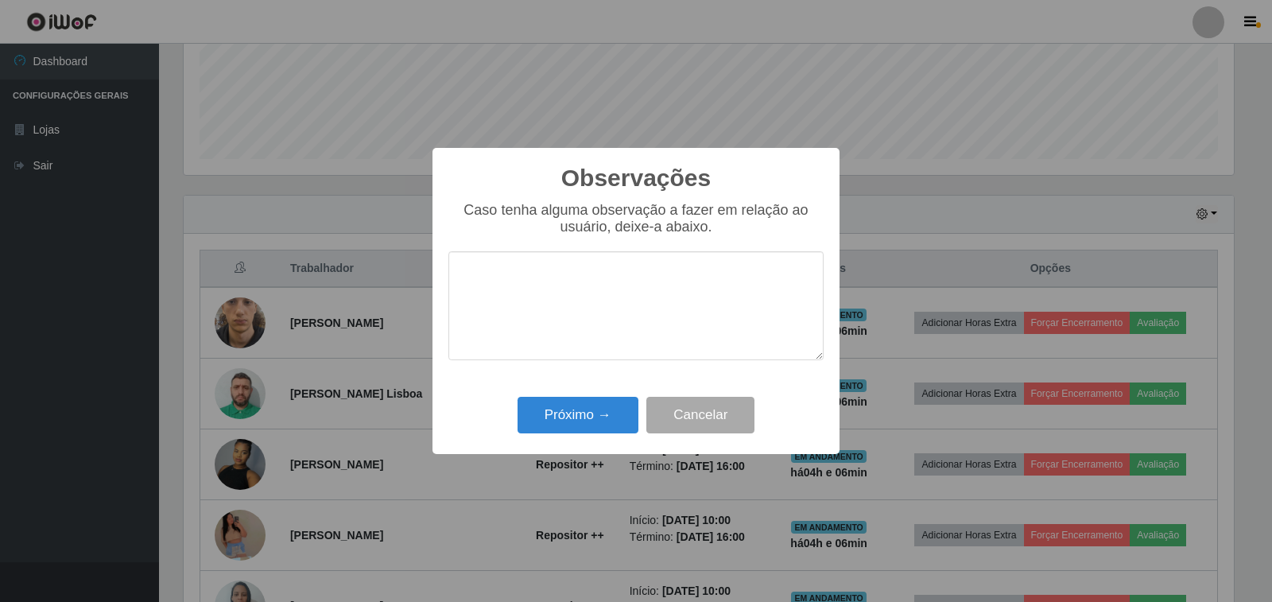
click at [523, 282] on textarea at bounding box center [635, 305] width 375 height 109
type textarea "otimo trabalho.excelente desempenho"
click at [584, 412] on button "Próximo →" at bounding box center [577, 415] width 121 height 37
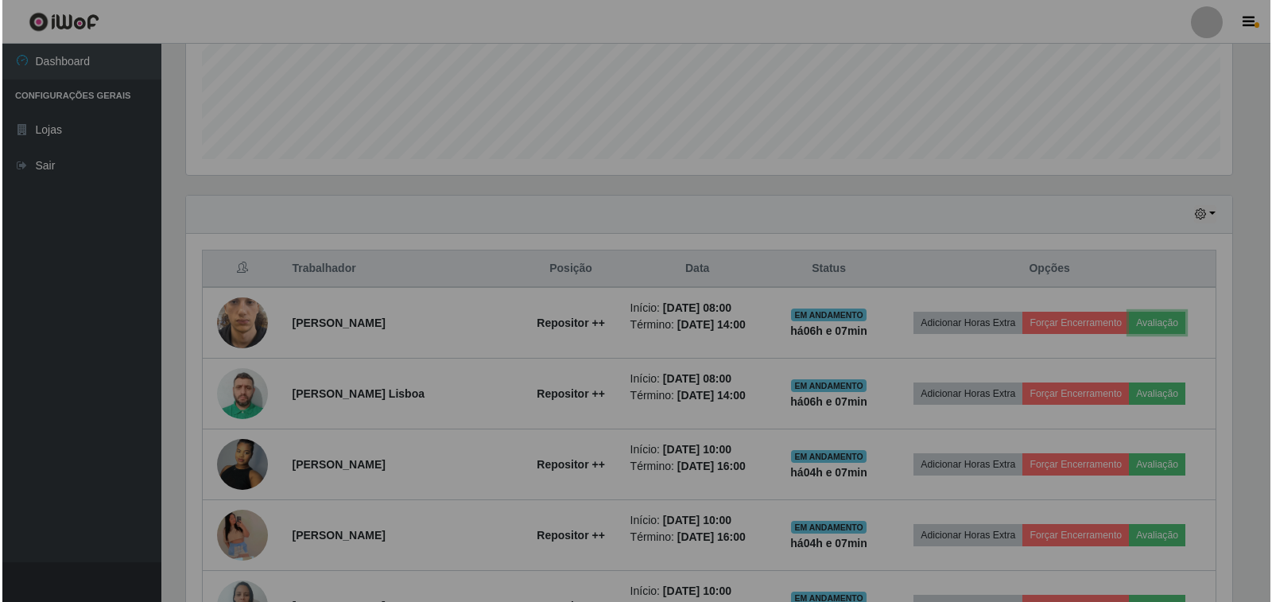
scroll to position [330, 1059]
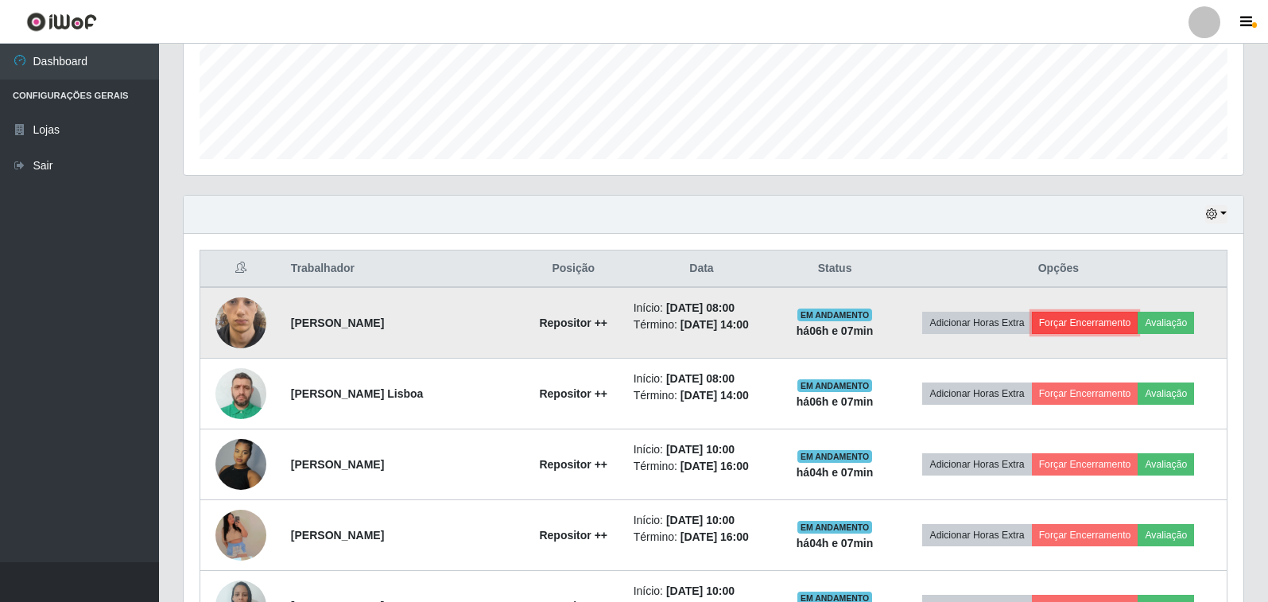
click at [1094, 326] on button "Forçar Encerramento" at bounding box center [1085, 323] width 106 height 22
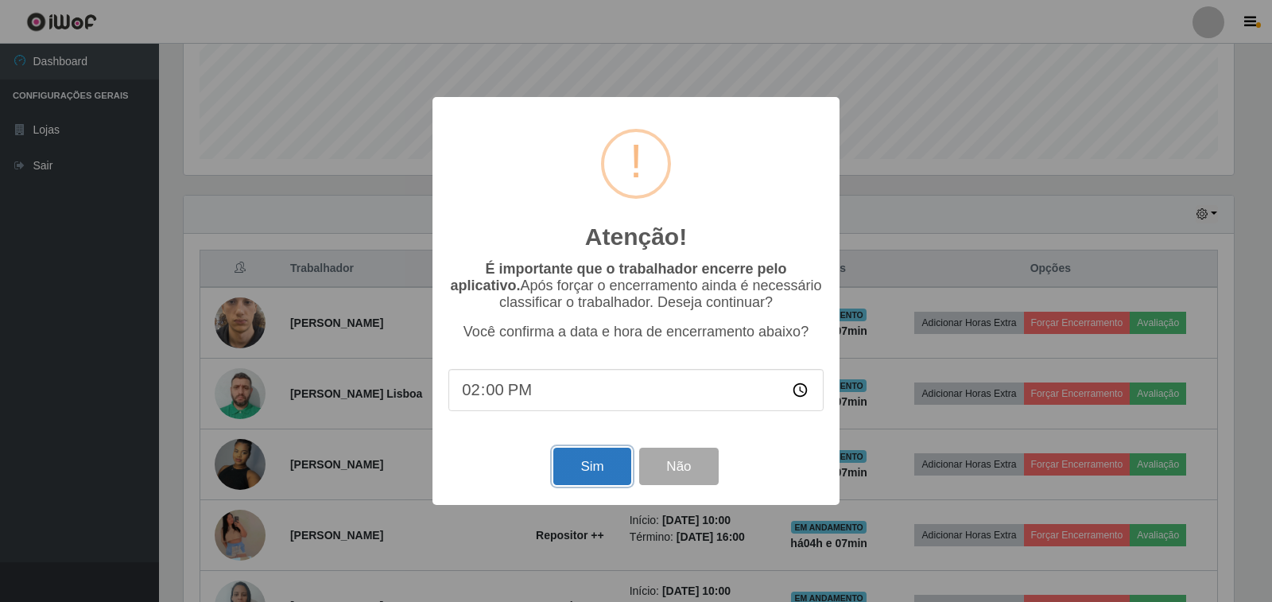
click at [592, 478] on button "Sim" at bounding box center [591, 465] width 77 height 37
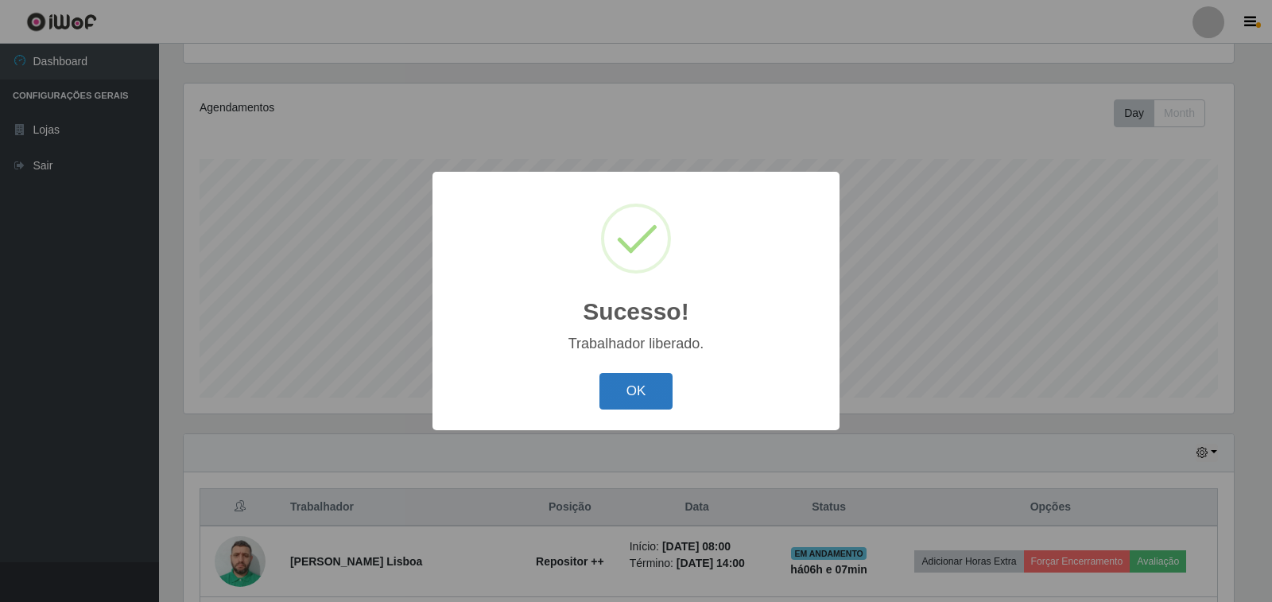
click at [644, 384] on button "OK" at bounding box center [636, 391] width 74 height 37
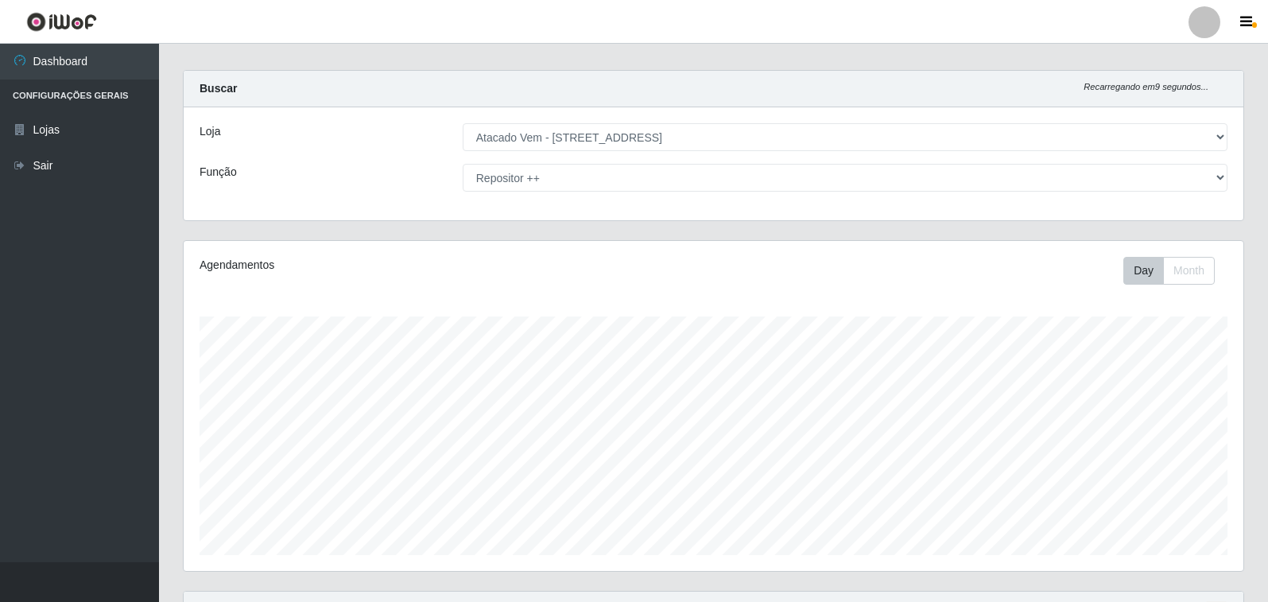
scroll to position [0, 0]
